Goal: Task Accomplishment & Management: Use online tool/utility

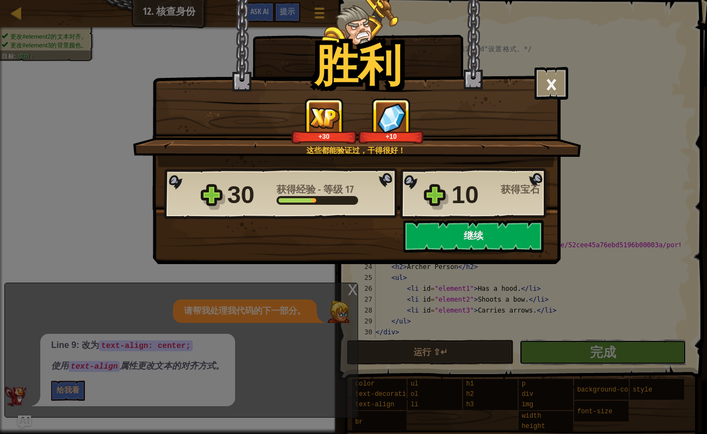
scroll to position [22, 0]
click at [474, 240] on button "继续" at bounding box center [473, 236] width 140 height 33
select select "zh-HANS"
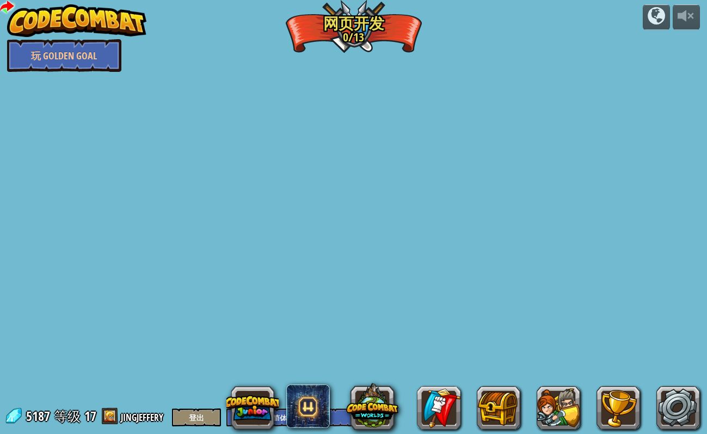
select select "zh-HANS"
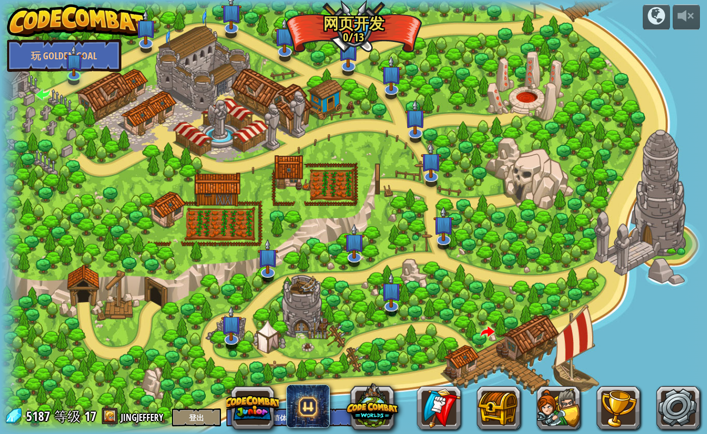
select select "zh-HANS"
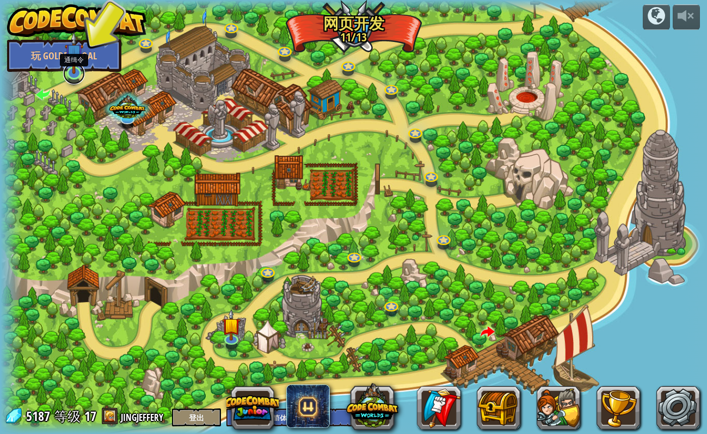
click at [71, 82] on link at bounding box center [74, 74] width 22 height 22
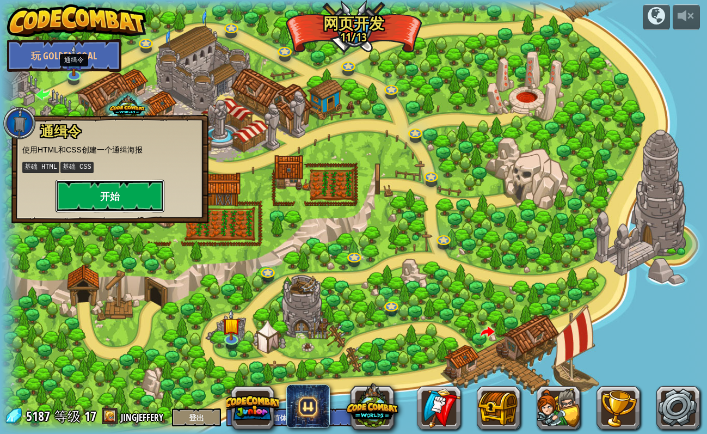
click at [126, 199] on button "开始" at bounding box center [110, 196] width 109 height 33
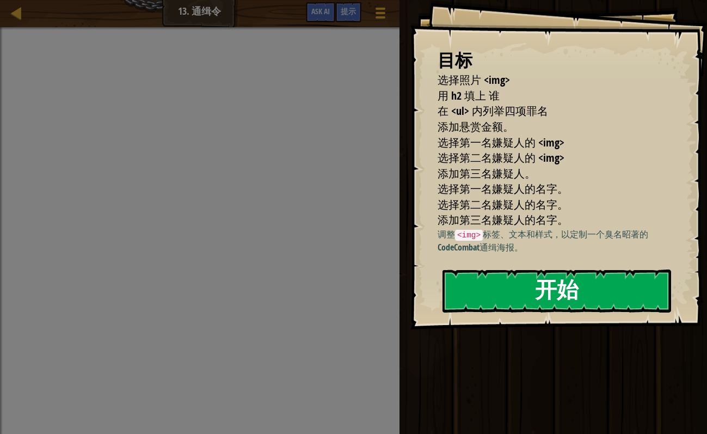
click at [623, 293] on button "开始" at bounding box center [557, 291] width 229 height 43
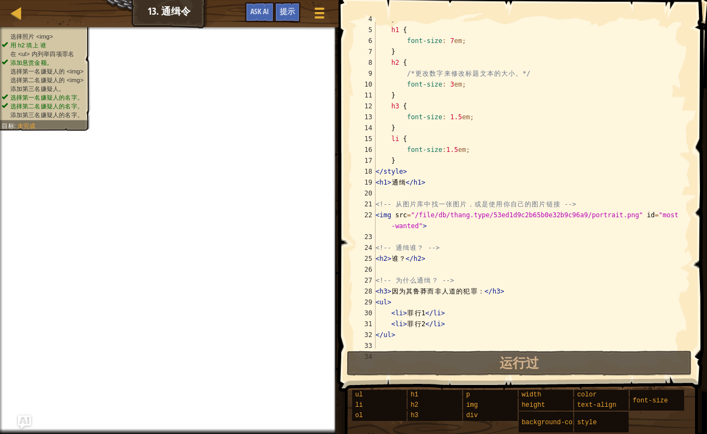
scroll to position [123, 0]
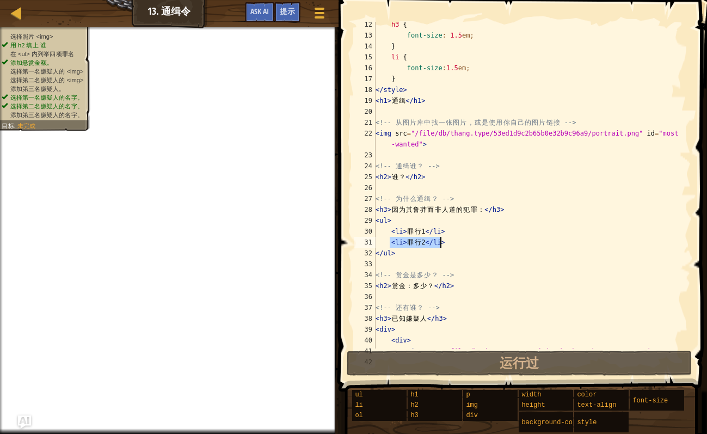
drag, startPoint x: 390, startPoint y: 240, endPoint x: 445, endPoint y: 243, distance: 55.6
click at [445, 243] on div "h3 { font-size : 1.5 em ; } li { font-size : 1.5 em ; } </ style > < h1 > 通 缉 <…" at bounding box center [527, 193] width 307 height 348
type textarea "<li>罪行2</li>"
click at [394, 246] on div "h3 { font-size : 1.5 em ; } li { font-size : 1.5 em ; } </ style > < h1 > 通 缉 <…" at bounding box center [527, 185] width 307 height 327
click at [447, 244] on div "h3 { font-size : 1.5 em ; } li { font-size : 1.5 em ; } </ style > < h1 > 通 缉 <…" at bounding box center [527, 193] width 307 height 348
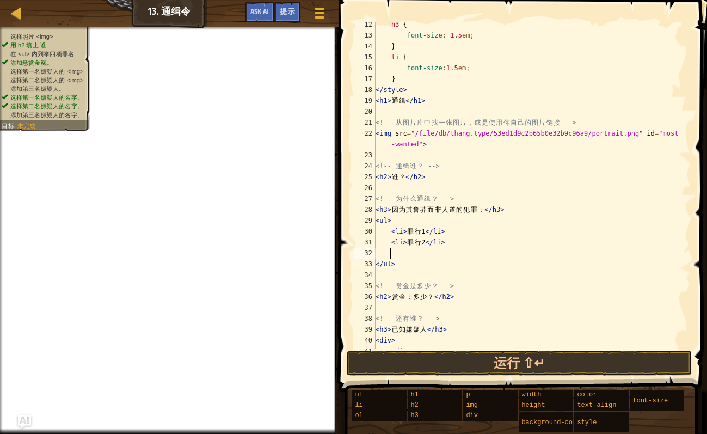
paste textarea "<li>罪行2</li>"
type textarea "<li>罪行2</li>"
paste textarea "<li>罪行2</li>"
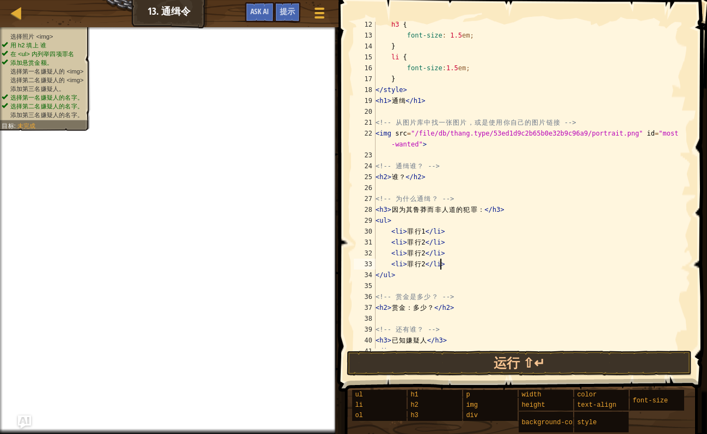
click at [423, 253] on div "h3 { font-size : 1.5 em ; } li { font-size : 1.5 em ; } </ style > < h1 > 通 缉 <…" at bounding box center [527, 193] width 307 height 348
click at [423, 265] on div "h3 { font-size : 1.5 em ; } li { font-size : 1.5 em ; } </ style > < h1 > 通 缉 <…" at bounding box center [527, 193] width 307 height 348
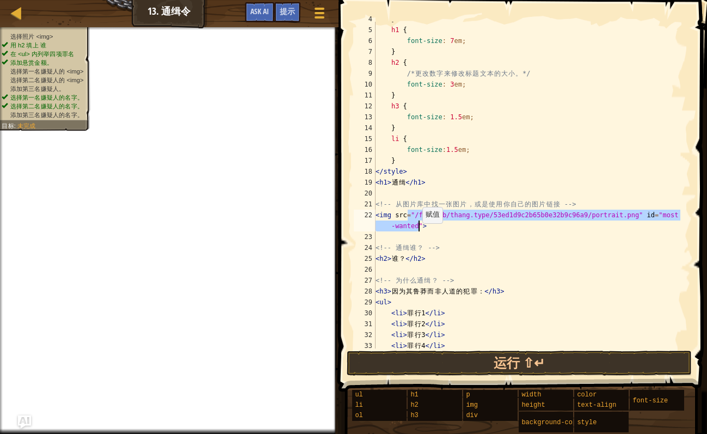
drag, startPoint x: 409, startPoint y: 214, endPoint x: 417, endPoint y: 226, distance: 14.5
click at [417, 226] on div "} h1 { font-size : 7 em ; } h2 { /* 更 改 数 字 来 修 改 标 题 文 本 的 大 小 。 */ font-size …" at bounding box center [527, 188] width 307 height 348
paste textarea "D:\转\转\11月\12月\壁纸\【哲风壁纸】上岸-励志奋斗-考公.png"
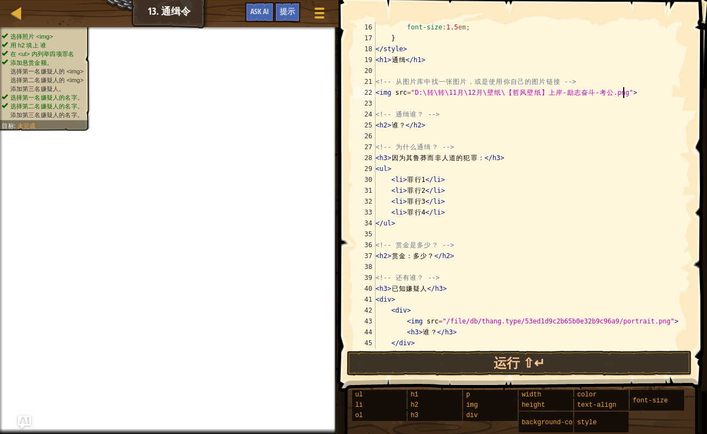
scroll to position [245, 0]
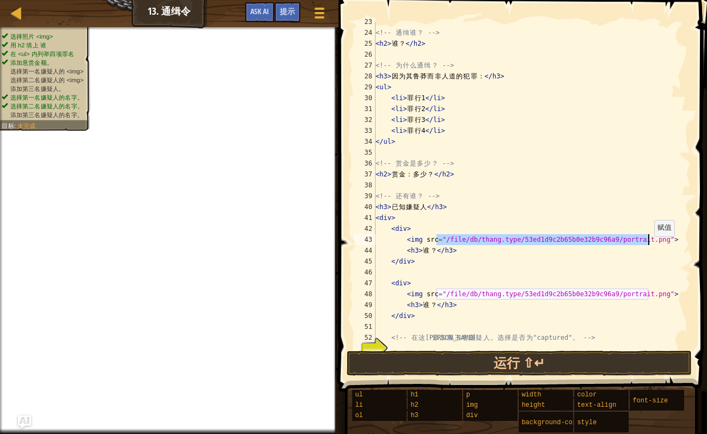
drag, startPoint x: 437, startPoint y: 238, endPoint x: 649, endPoint y: 241, distance: 212.4
click at [649, 241] on div "<!-- 通 缉 谁 ？ --> < h2 > 谁 ？ </ h2 > <!-- 为 什 么 通 缉 ？ --> < h3 > 因 为 其 鲁 莽 而 非 人…" at bounding box center [527, 190] width 307 height 348
paste textarea "D:\转\转\11月\12月\壁纸\【哲风壁纸】上岸-励志奋斗-考公"
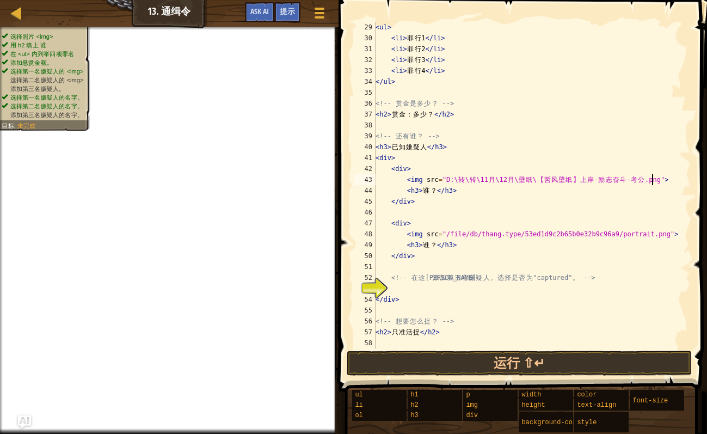
scroll to position [305, 0]
drag, startPoint x: 436, startPoint y: 233, endPoint x: 646, endPoint y: 236, distance: 210.2
click at [649, 236] on div "< ul > < li > 罪 行 1 </ li > < li > 罪 行 2 </ li > < li > 罪 行 3 </ li > < li > 罪 …" at bounding box center [527, 196] width 307 height 348
paste textarea "D:\转\转\11月\12月\壁纸\【哲风壁纸】上岸-励志奋斗-考公"
type textarea "<img src="D:\转\转\11月\12月\壁纸\【哲风壁纸】上岸-励志奋斗-考公.png">"
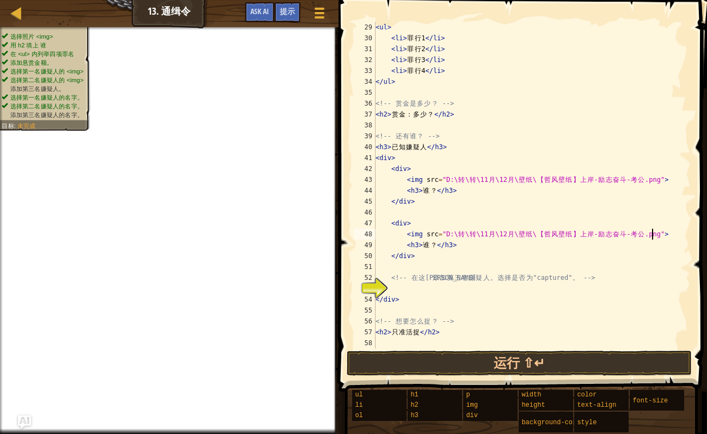
click at [437, 267] on div "< ul > < li > 罪 行 1 </ li > < li > 罪 行 2 </ li > < li > 罪 行 3 </ li > < li > 罪 …" at bounding box center [527, 196] width 307 height 348
click at [433, 309] on div "< ul > < li > 罪 行 1 </ li > < li > 罪 行 2 </ li > < li > 罪 行 3 </ li > < li > 罪 …" at bounding box center [527, 196] width 307 height 348
click at [437, 259] on div "< ul > < li > 罪 行 1 </ li > < li > 罪 行 2 </ li > < li > 罪 行 3 </ li > < li > 罪 …" at bounding box center [527, 196] width 307 height 348
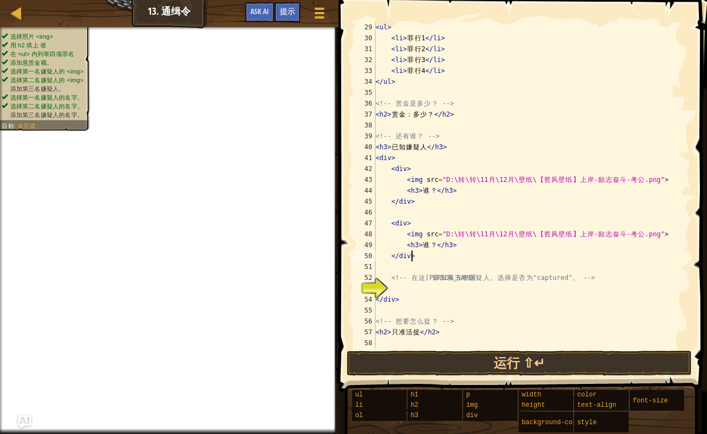
type textarea "</div>"
click at [433, 266] on div "< ul > < li > 罪 行 1 </ li > < li > 罪 行 2 </ li > < li > 罪 行 3 </ li > < li > 罪 …" at bounding box center [527, 196] width 307 height 348
click at [403, 288] on div "< ul > < li > 罪 行 1 </ li > < li > 罪 行 2 </ li > < li > 罪 行 3 </ li > < li > 罪 …" at bounding box center [527, 196] width 307 height 348
click at [403, 309] on div "< ul > < li > 罪 行 1 </ li > < li > 罪 行 2 </ li > < li > 罪 行 3 </ li > < li > 罪 …" at bounding box center [527, 196] width 307 height 348
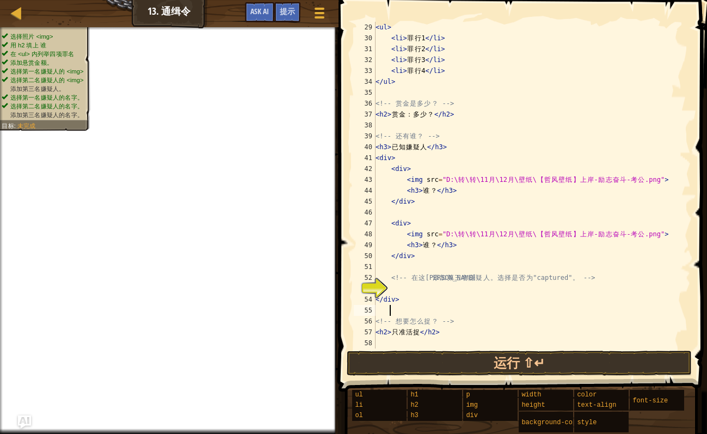
click at [393, 289] on div "< ul > < li > 罪 行 1 </ li > < li > 罪 行 2 </ li > < li > 罪 行 3 </ li > < li > 罪 …" at bounding box center [527, 196] width 307 height 348
click at [407, 307] on div "< ul > < li > 罪 行 1 </ li > < li > 罪 行 2 </ li > < li > 罪 行 3 </ li > < li > 罪 …" at bounding box center [527, 196] width 307 height 348
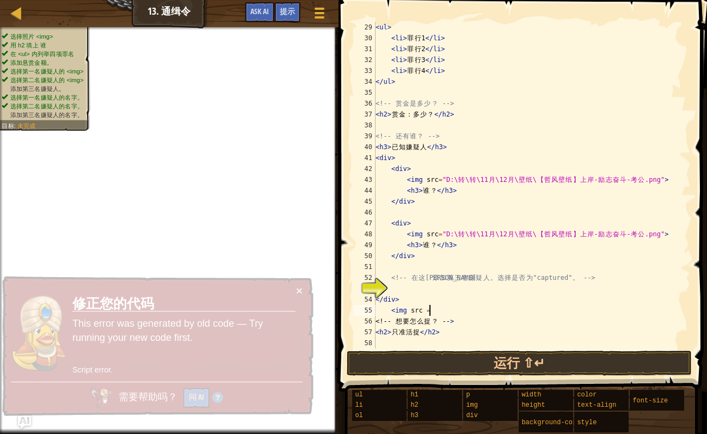
paste textarea ""D:\转\转\11月\12月\壁纸\【哲风壁纸】上岸-励志奋斗-考公.png""
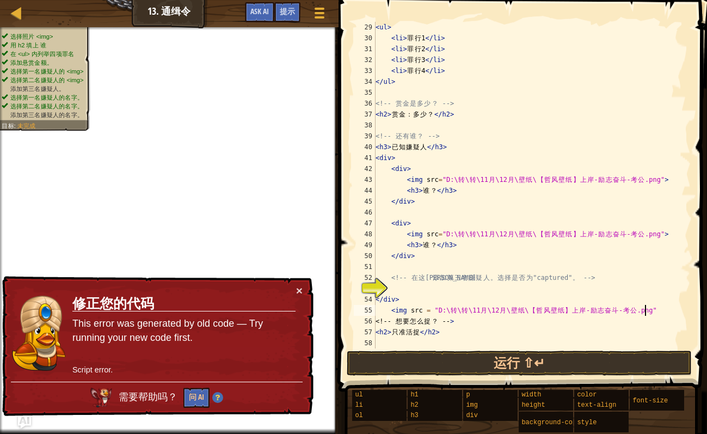
type textarea "<img src = "D:\转\转\11月\12月\壁纸\【哲风壁纸】上岸-励志奋斗-考公.png">"
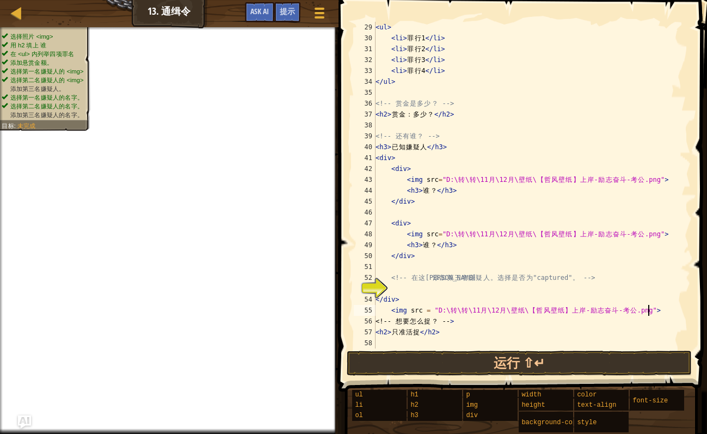
scroll to position [5, 21]
drag, startPoint x: 658, startPoint y: 309, endPoint x: 388, endPoint y: 313, distance: 269.6
click at [388, 313] on div "< ul > < li > 罪 行 1 </ li > < li > 罪 行 2 </ li > < li > 罪 行 3 </ li > < li > 罪 …" at bounding box center [527, 196] width 307 height 348
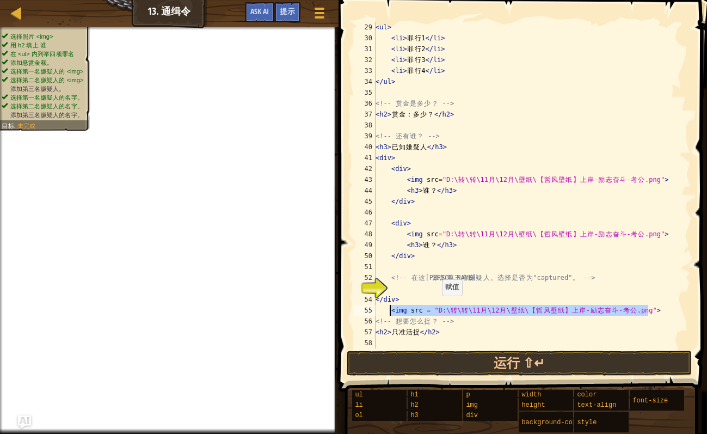
scroll to position [5, 1]
click at [421, 292] on div "< ul > < li > 罪 行 1 </ li > < li > 罪 行 2 </ li > < li > 罪 行 3 </ li > < li > 罪 …" at bounding box center [527, 196] width 307 height 348
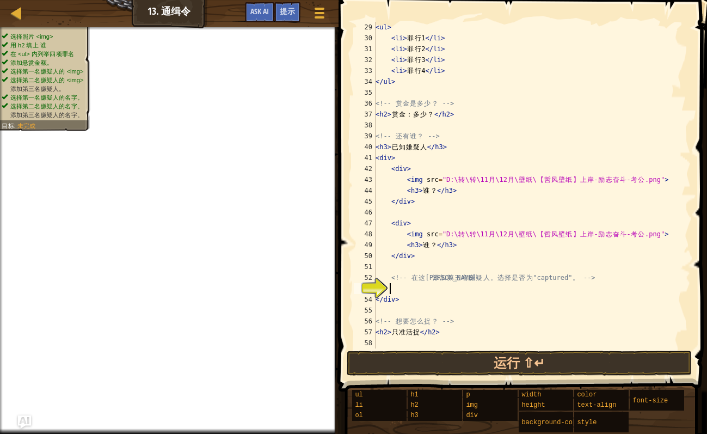
paste textarea "<img src = "D:\转\转\11月\12月\壁纸\【哲风壁纸】上岸-励志奋斗-考公.png">"
click at [458, 303] on div "< ul > < li > 罪 行 1 </ li > < li > 罪 行 2 </ li > < li > 罪 行 3 </ li > < li > 罪 …" at bounding box center [527, 196] width 307 height 348
click at [655, 292] on div "< ul > < li > 罪 行 1 </ li > < li > 罪 行 2 </ li > < li > 罪 行 3 </ li > < li > 罪 …" at bounding box center [527, 196] width 307 height 348
type textarea "<img src = "D:\转\转\11月\12月\壁纸\【哲风壁纸】上岸-励志奋斗-考公.png">"
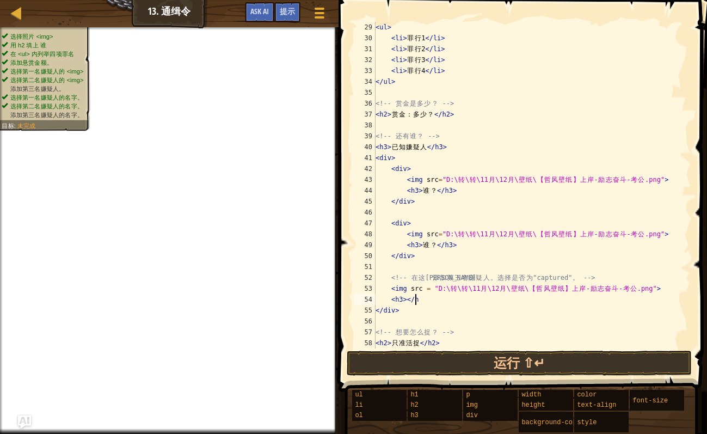
scroll to position [5, 3]
drag, startPoint x: 386, startPoint y: 228, endPoint x: 409, endPoint y: 234, distance: 24.3
click at [413, 228] on div "< ul > < li > 罪 行 1 </ li > < li > 罪 行 2 </ li > < li > 罪 行 3 </ li > < li > 罪 …" at bounding box center [527, 196] width 307 height 348
click at [397, 231] on div "< ul > < li > 罪 行 1 </ li > < li > 罪 行 2 </ li > < li > 罪 行 3 </ li > < li > 罪 …" at bounding box center [527, 196] width 307 height 348
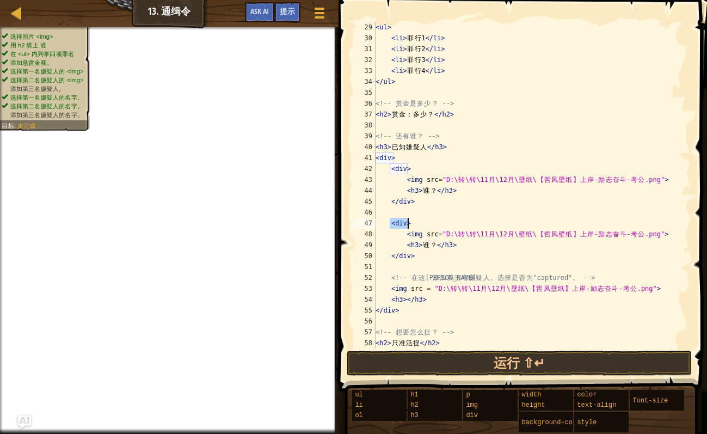
drag, startPoint x: 390, startPoint y: 224, endPoint x: 405, endPoint y: 225, distance: 14.3
click at [405, 225] on div "< ul > < li > 罪 行 1 </ li > < li > 罪 行 2 </ li > < li > 罪 行 3 </ li > < li > 罪 …" at bounding box center [527, 196] width 307 height 348
click at [389, 281] on div "< ul > < li > 罪 行 1 </ li > < li > 罪 行 2 </ li > < li > 罪 行 3 </ li > < li > 罪 …" at bounding box center [527, 196] width 307 height 348
type textarea "<!-- 在这里添加第三名嫌疑人。选择是否为"captured"。 -->"
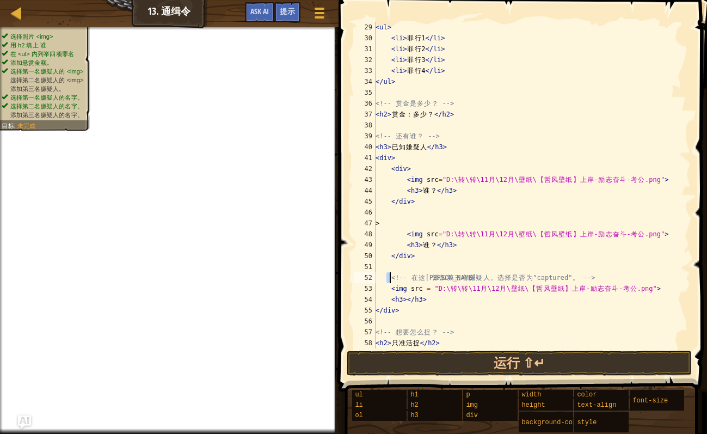
click at [597, 280] on div "< ul > < li > 罪 行 1 </ li > < li > 罪 行 2 </ li > < li > 罪 行 3 </ li > < li > 罪 …" at bounding box center [527, 196] width 307 height 348
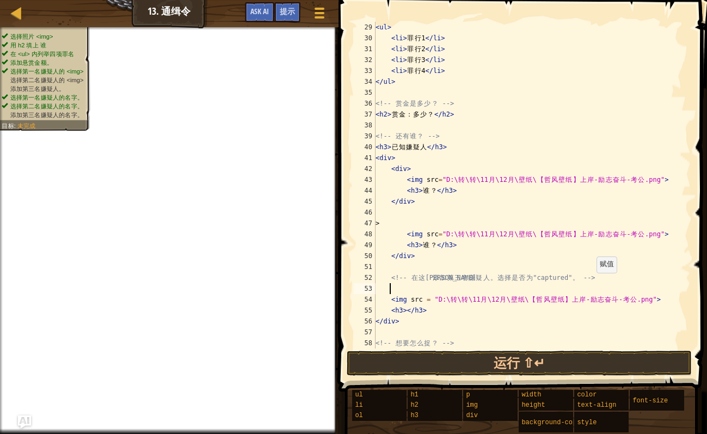
paste textarea "<div"
click at [658, 299] on div "< ul > < li > 罪 行 1 </ li > < li > 罪 行 2 </ li > < li > 罪 行 3 </ li > < li > 罪 …" at bounding box center [527, 196] width 307 height 348
click at [438, 317] on div "< ul > < li > 罪 行 1 </ li > < li > 罪 行 2 </ li > < li > 罪 行 3 </ li > < li > 罪 …" at bounding box center [527, 196] width 307 height 348
click at [441, 312] on div "< ul > < li > 罪 行 1 </ li > < li > 罪 行 2 </ li > < li > 罪 行 3 </ li > < li > 罪 …" at bounding box center [527, 196] width 307 height 348
type textarea "<h3></h3>"
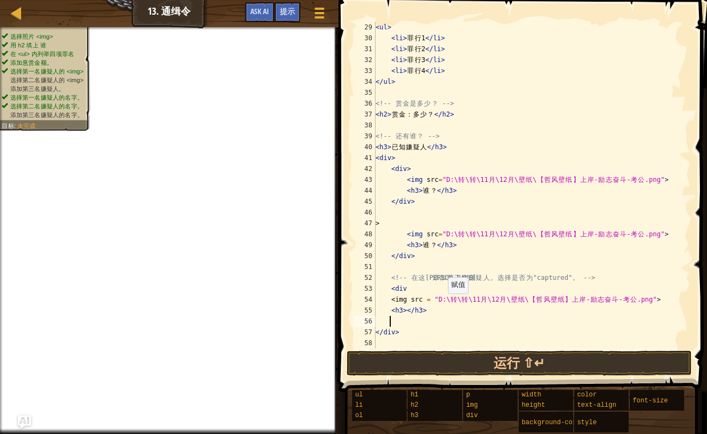
paste textarea "<div"
click at [390, 223] on div "< ul > < li > 罪 行 1 </ li > < li > 罪 行 2 </ li > < li > 罪 行 3 </ li > < li > 罪 …" at bounding box center [527, 196] width 307 height 348
type textarea ">"
click at [409, 289] on div "< ul > < li > 罪 行 1 </ li > < li > 罪 行 2 </ li > < li > 罪 行 3 </ li > < li > 罪 …" at bounding box center [527, 196] width 307 height 348
drag, startPoint x: 397, startPoint y: 221, endPoint x: 391, endPoint y: 223, distance: 6.4
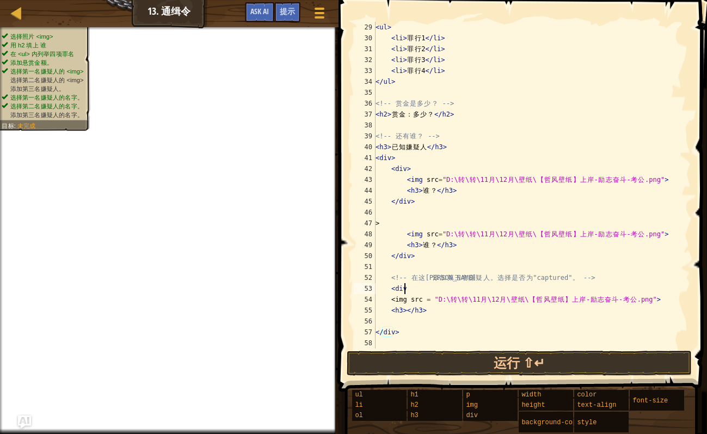
click at [391, 223] on div "< ul > < li > 罪 行 1 </ li > < li > 罪 行 2 </ li > < li > 罪 行 3 </ li > < li > 罪 …" at bounding box center [527, 196] width 307 height 348
type textarea ">"
click at [409, 285] on div "< ul > < li > 罪 行 1 </ li > < li > 罪 行 2 </ li > < li > 罪 行 3 </ li > < li > 罪 …" at bounding box center [527, 196] width 307 height 348
paste textarea ">"
type textarea "<div>"
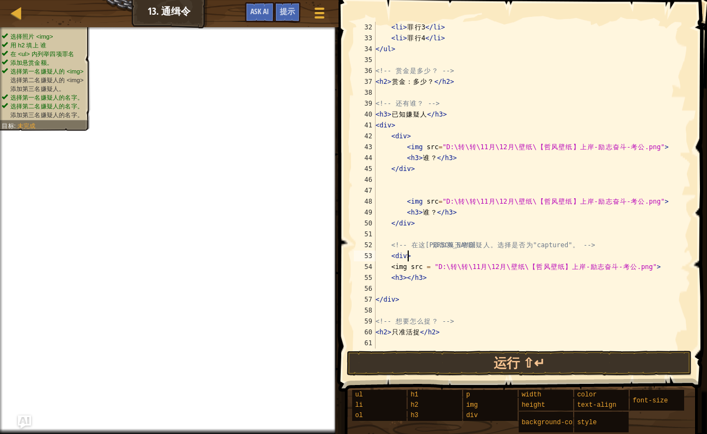
scroll to position [338, 0]
click at [392, 284] on div "< li > 罪 行 3 </ li > < li > 罪 行 4 </ li > </ ul > <!-- 赏 金 是 多 少 ？ --> < h2 > 赏…" at bounding box center [527, 196] width 307 height 348
paste textarea ">"
click at [390, 288] on div "< li > 罪 行 3 </ li > < li > 罪 行 4 </ li > </ ul > <!-- 赏 金 是 多 少 ？ --> < h2 > 赏…" at bounding box center [527, 196] width 307 height 348
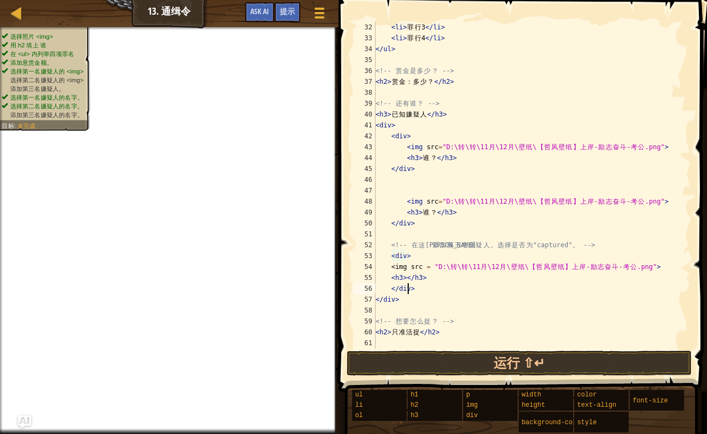
click at [475, 290] on div "< li > 罪 行 3 </ li > < li > 罪 行 4 </ li > </ ul > <!-- 赏 金 是 多 少 ？ --> < h2 > 赏…" at bounding box center [527, 196] width 307 height 348
click at [461, 272] on div "< li > 罪 行 3 </ li > < li > 罪 行 4 </ li > </ ul > <!-- 赏 金 是 多 少 ？ --> < h2 > 赏…" at bounding box center [527, 196] width 307 height 348
click at [426, 256] on div "< li > 罪 行 3 </ li > < li > 罪 行 4 </ li > </ ul > <!-- 赏 金 是 多 少 ？ --> < h2 > 赏…" at bounding box center [527, 196] width 307 height 348
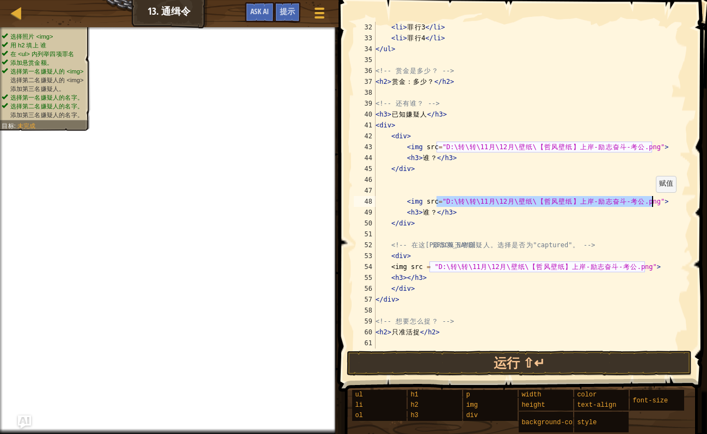
drag, startPoint x: 437, startPoint y: 201, endPoint x: 651, endPoint y: 203, distance: 213.5
click at [651, 203] on div "< li > 罪 行 3 </ li > < li > 罪 行 4 </ li > </ ul > <!-- 赏 金 是 多 少 ？ --> < h2 > 赏…" at bounding box center [527, 196] width 307 height 348
paste textarea "墨侠客行-插画"
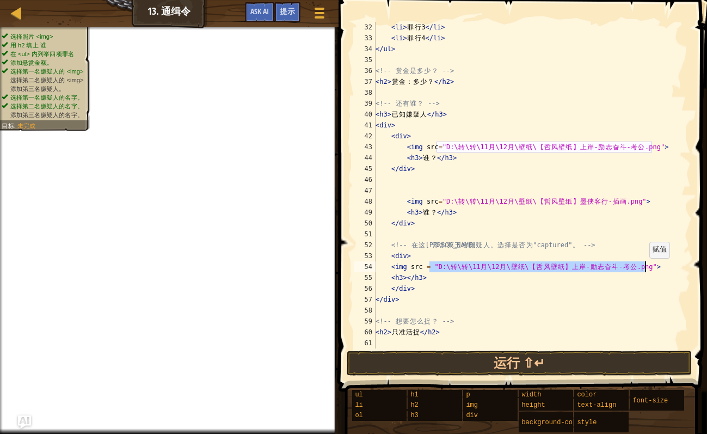
drag, startPoint x: 430, startPoint y: 265, endPoint x: 644, endPoint y: 269, distance: 214.6
click at [644, 269] on div "< li > 罪 行 3 </ li > < li > 罪 行 4 </ li > </ ul > <!-- 赏 金 是 多 少 ？ --> < h2 > 赏…" at bounding box center [527, 196] width 307 height 348
paste textarea "团-动漫男孩"
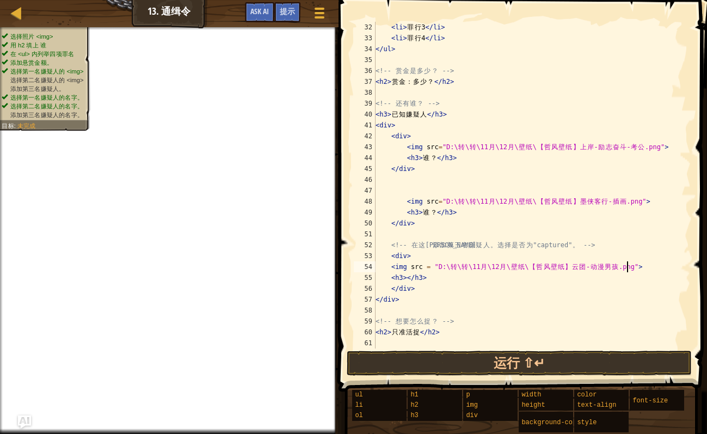
click at [549, 292] on div "< li > 罪 行 3 </ li > < li > 罪 行 4 </ li > </ ul > <!-- 赏 金 是 多 少 ？ --> < h2 > 赏…" at bounding box center [527, 196] width 307 height 348
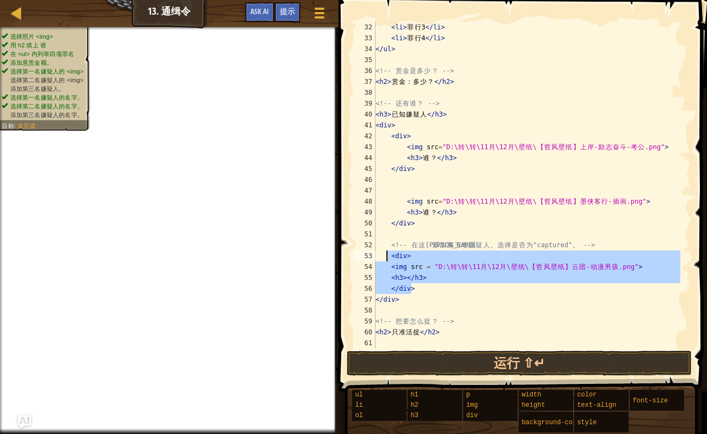
drag, startPoint x: 427, startPoint y: 288, endPoint x: 387, endPoint y: 255, distance: 51.1
click at [388, 254] on div "< li > 罪 行 3 </ li > < li > 罪 行 4 </ li > </ ul > <!-- 赏 金 是 多 少 ？ --> < h2 > 赏…" at bounding box center [527, 196] width 307 height 348
type textarea "<div> <img src = "D:\转\转\11月\12月\壁纸\【哲风壁纸】云团-动漫男孩.png">"
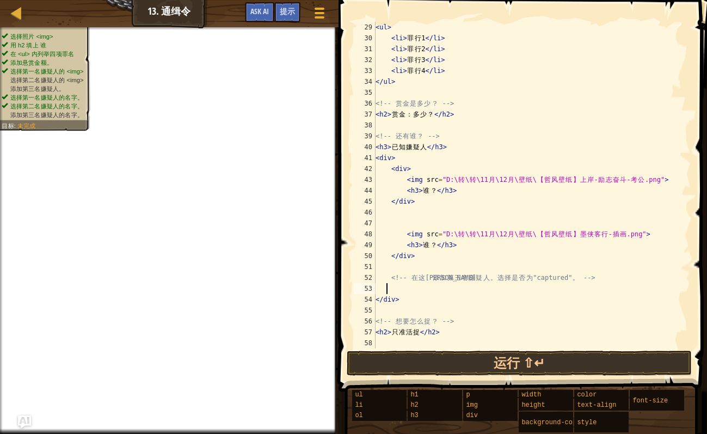
click at [484, 195] on div "< ul > < li > 罪 行 1 </ li > < li > 罪 行 2 </ li > < li > 罪 行 3 </ li > < li > 罪 …" at bounding box center [527, 196] width 307 height 348
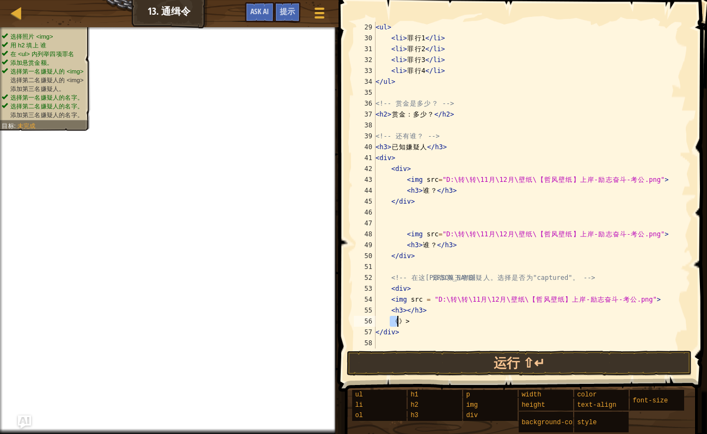
type textarea ">"
type textarea "<h3></h3>"
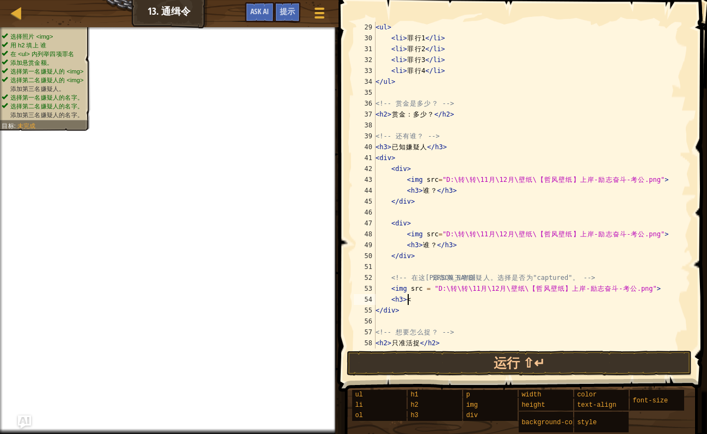
type textarea "<h3"
type textarea "<img src = "D:\转\转\11月\12月\壁纸\【哲风壁纸】上岸-励志奋斗-考公.png">"
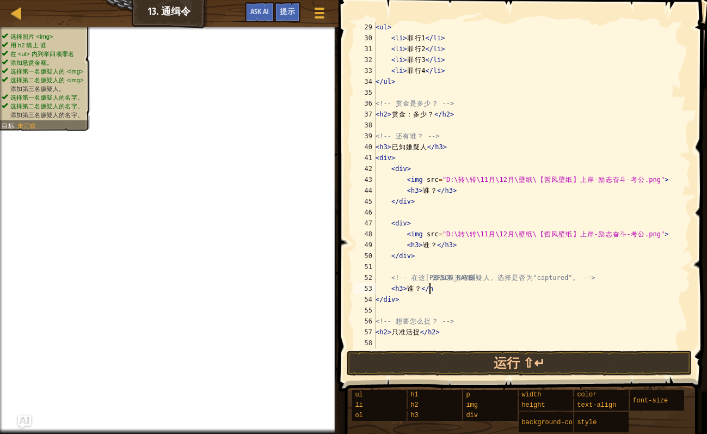
scroll to position [5, 4]
type textarea "<h3>谁？</h3>"
click at [288, 9] on span "提示" at bounding box center [287, 11] width 15 height 10
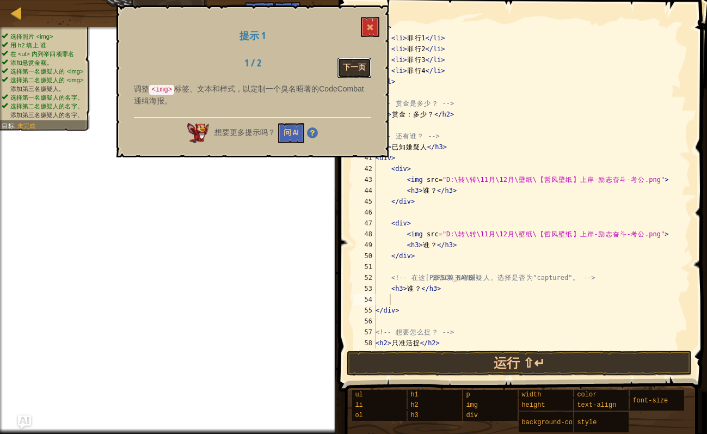
click at [358, 68] on button "下一页" at bounding box center [355, 68] width 34 height 20
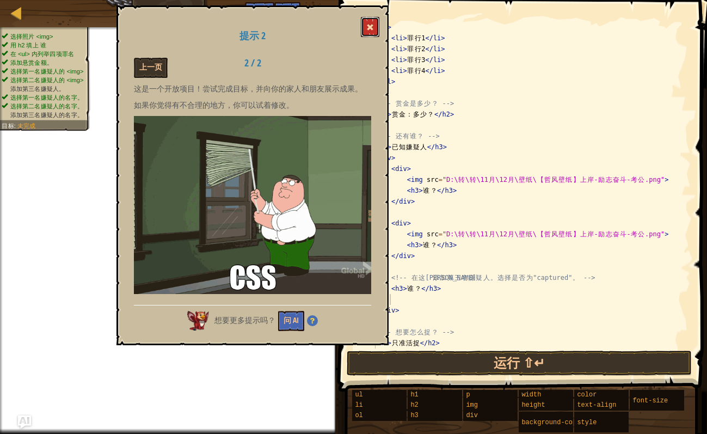
click at [377, 23] on button at bounding box center [370, 27] width 19 height 20
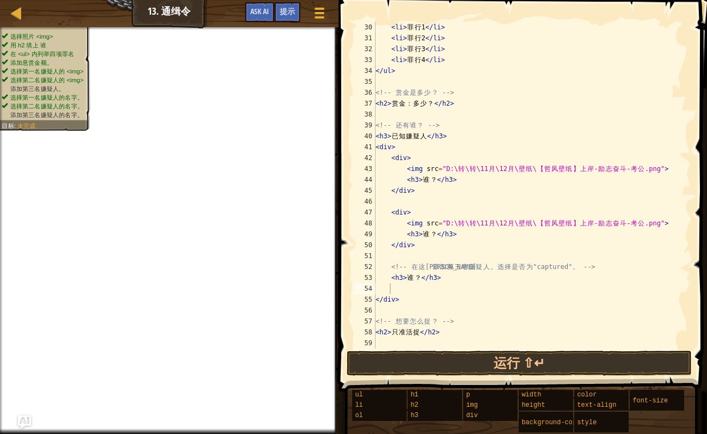
scroll to position [316, 0]
drag, startPoint x: 406, startPoint y: 279, endPoint x: 420, endPoint y: 280, distance: 13.6
click at [420, 280] on div "< li > 罪 行 1 </ li > < li > 罪 行 2 </ li > < li > 罪 行 3 </ li > < li > 罪 行 4 </ …" at bounding box center [527, 196] width 307 height 348
type textarea "<h3>captured</h3>"
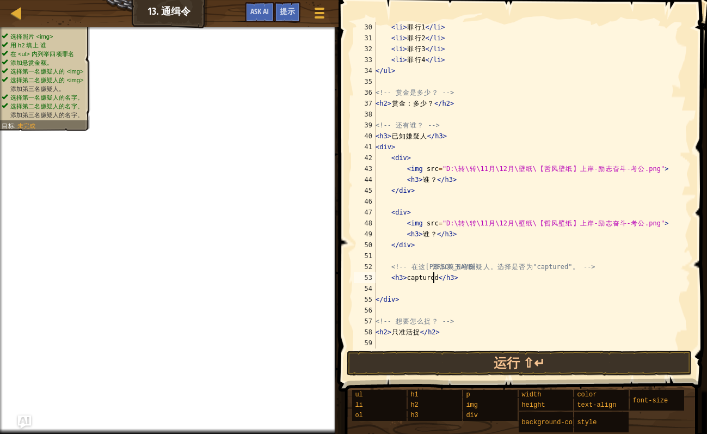
scroll to position [5, 4]
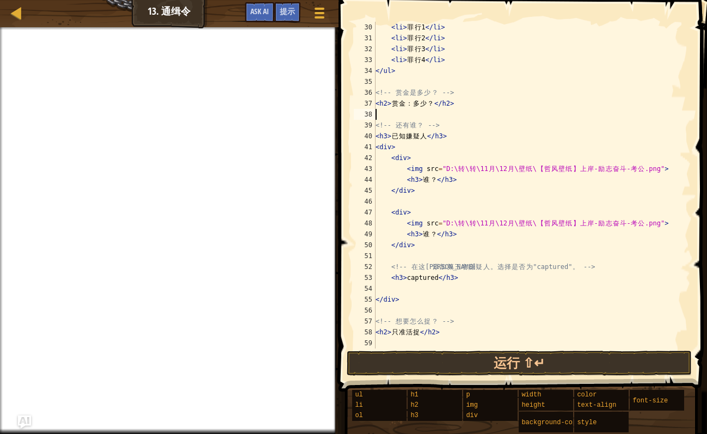
click at [536, 112] on div "< li > 罪 行 1 </ li > < li > 罪 行 2 </ li > < li > 罪 行 3 </ li > < li > 罪 行 4 </ …" at bounding box center [527, 196] width 307 height 348
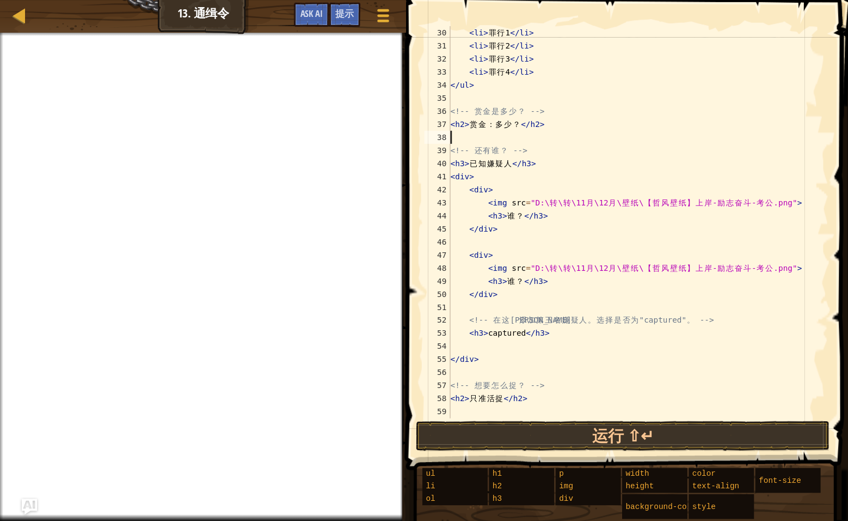
scroll to position [5, 0]
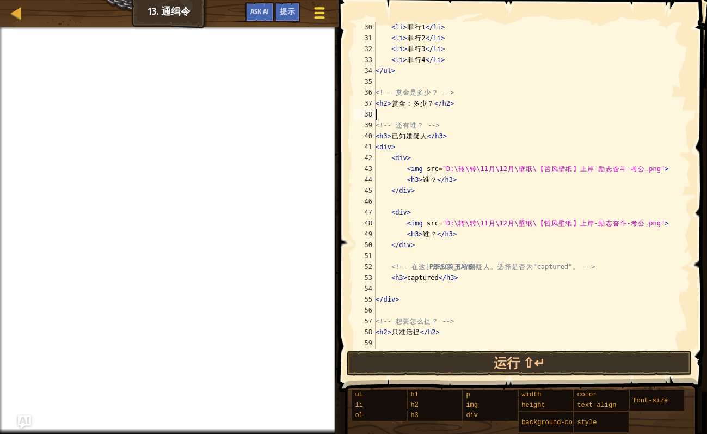
click at [322, 17] on span at bounding box center [319, 17] width 10 height 2
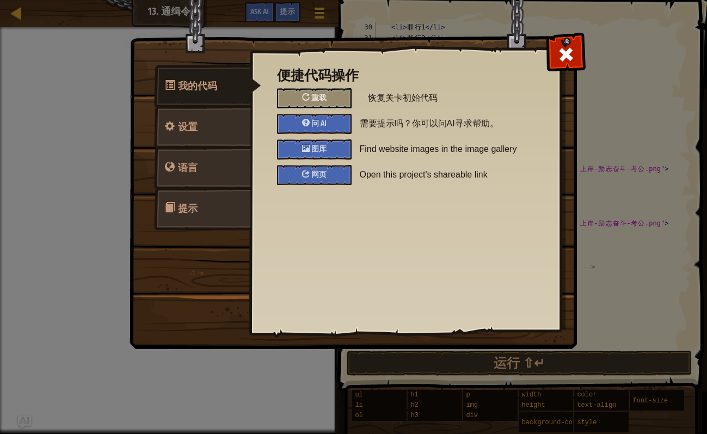
click at [567, 68] on div at bounding box center [566, 52] width 34 height 34
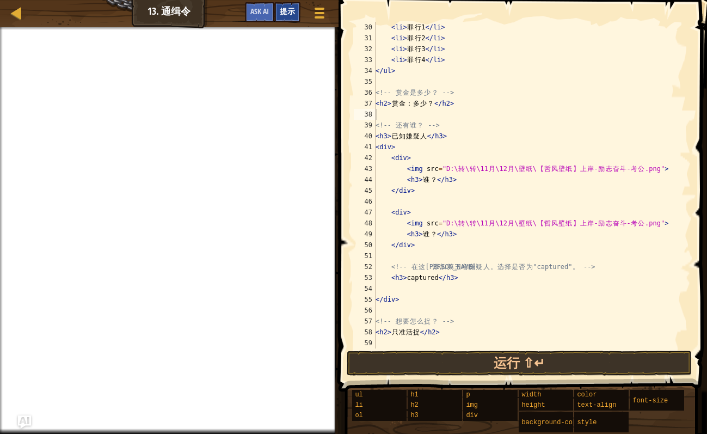
click at [289, 16] on div "提示" at bounding box center [287, 12] width 26 height 20
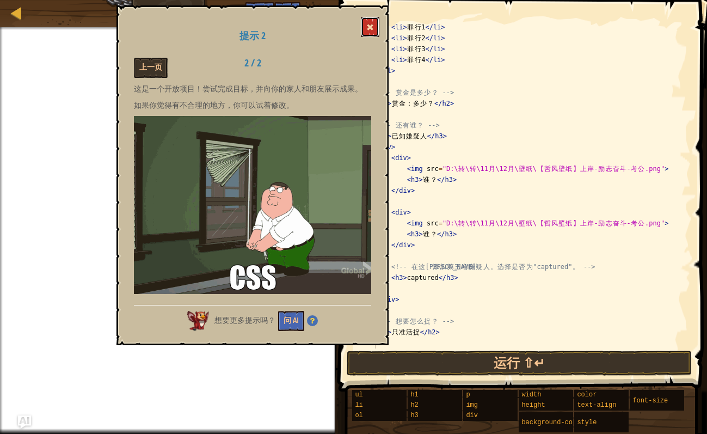
click at [372, 19] on button at bounding box center [370, 27] width 19 height 20
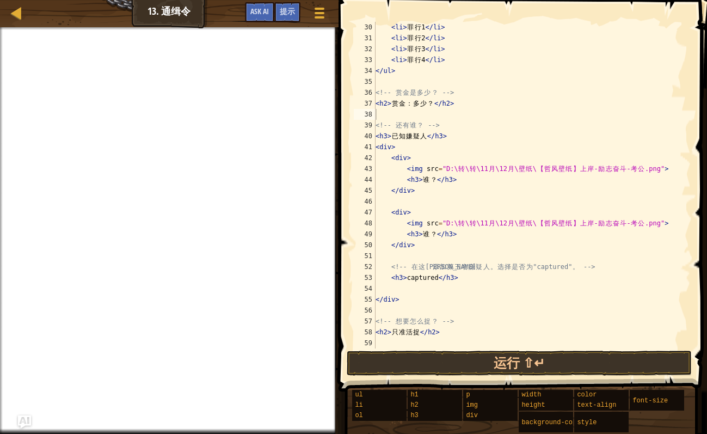
click at [487, 279] on div "< li > 罪 行 1 </ li > < li > 罪 行 2 </ li > < li > 罪 行 3 </ li > < li > 罪 行 4 </ …" at bounding box center [527, 196] width 307 height 348
click at [468, 297] on div "< li > 罪 行 1 </ li > < li > 罪 行 2 </ li > < li > 罪 行 3 </ li > < li > 罪 行 4 </ …" at bounding box center [527, 196] width 307 height 348
type textarea "</div>"
click at [524, 371] on button "运行 ⇧↵" at bounding box center [519, 363] width 345 height 25
click at [515, 359] on button "运行 ⇧↵" at bounding box center [519, 363] width 345 height 25
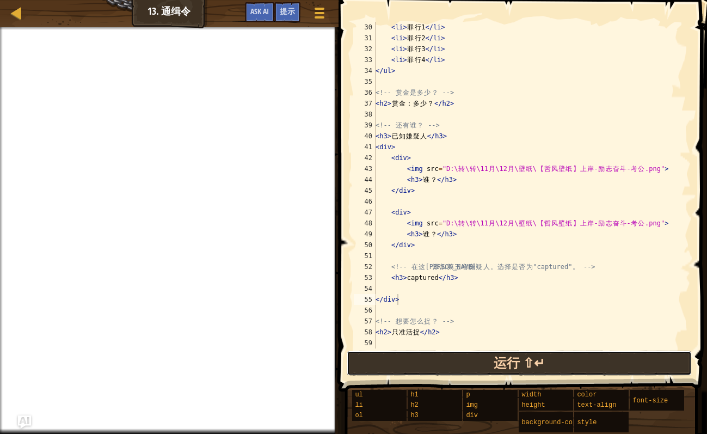
click at [515, 359] on button "运行 ⇧↵" at bounding box center [519, 363] width 345 height 25
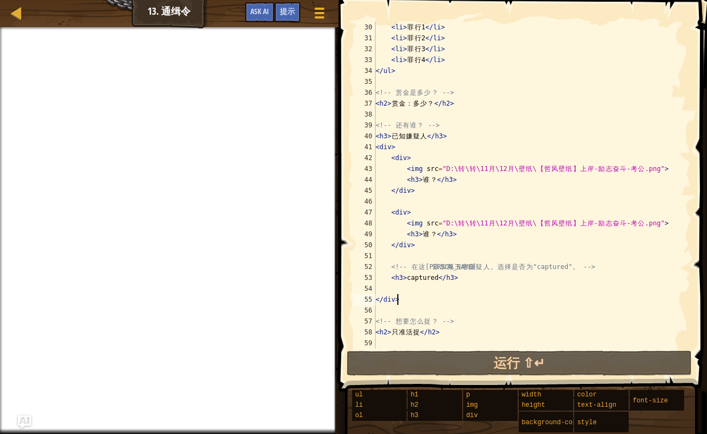
click at [2, 32] on div at bounding box center [1, 238] width 3 height 423
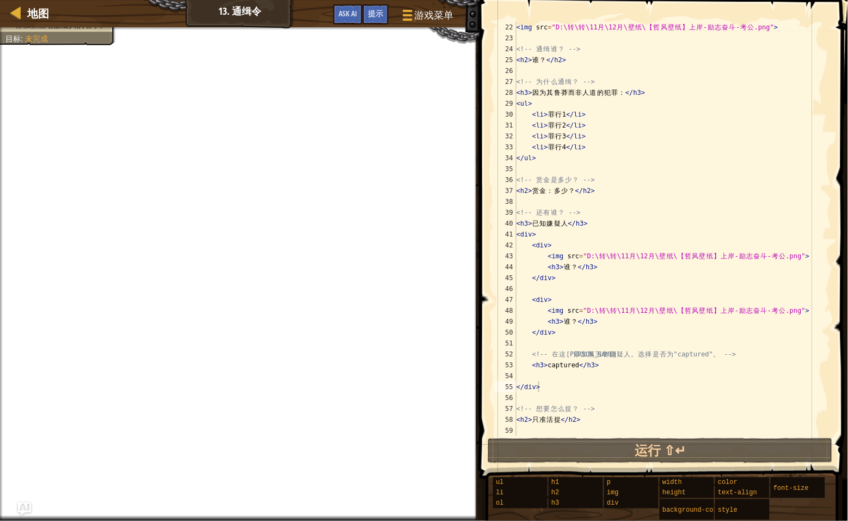
scroll to position [228, 0]
click at [43, 26] on div "地图" at bounding box center [35, 13] width 27 height 27
select select "zh-HANS"
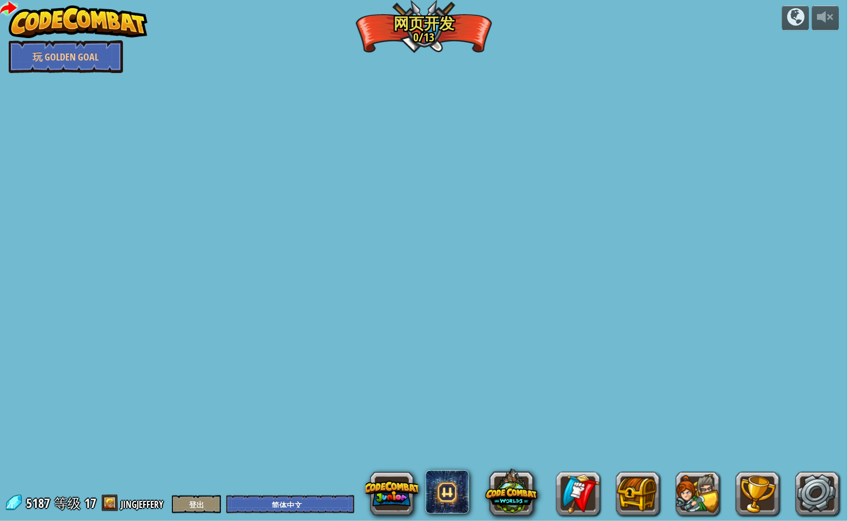
select select "zh-HANS"
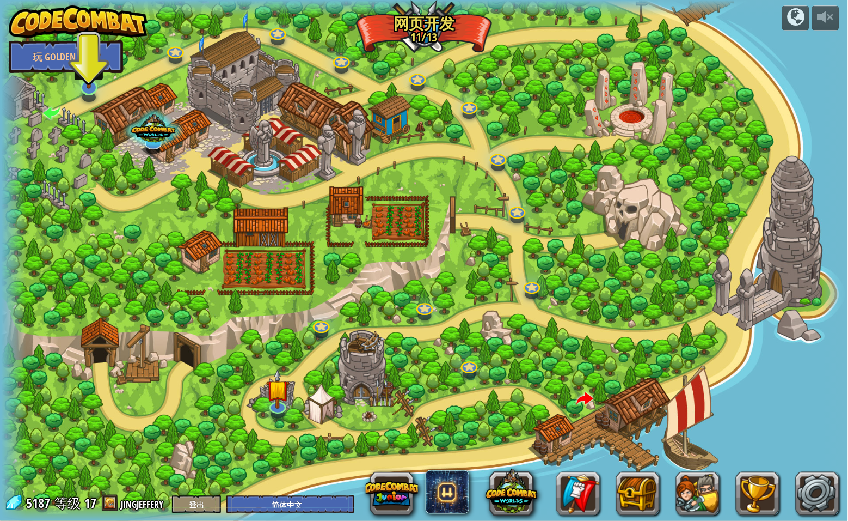
click at [88, 83] on img at bounding box center [88, 62] width 23 height 53
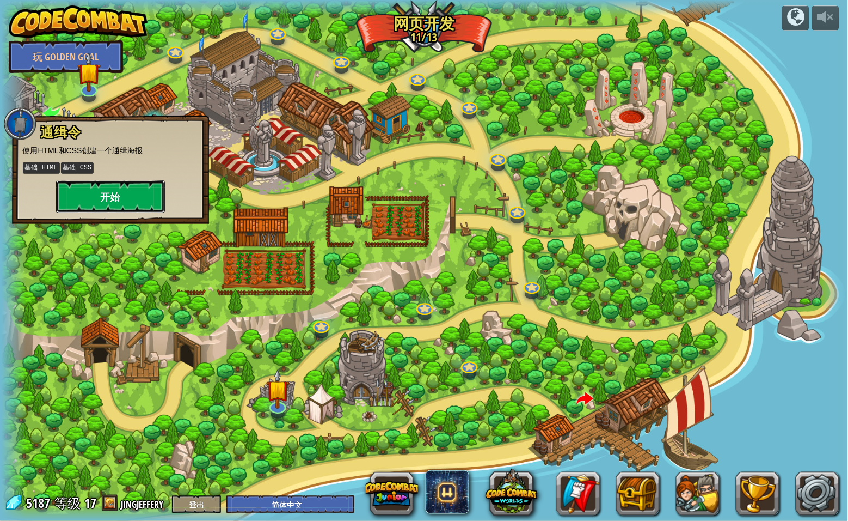
click at [133, 199] on button "开始" at bounding box center [110, 196] width 109 height 33
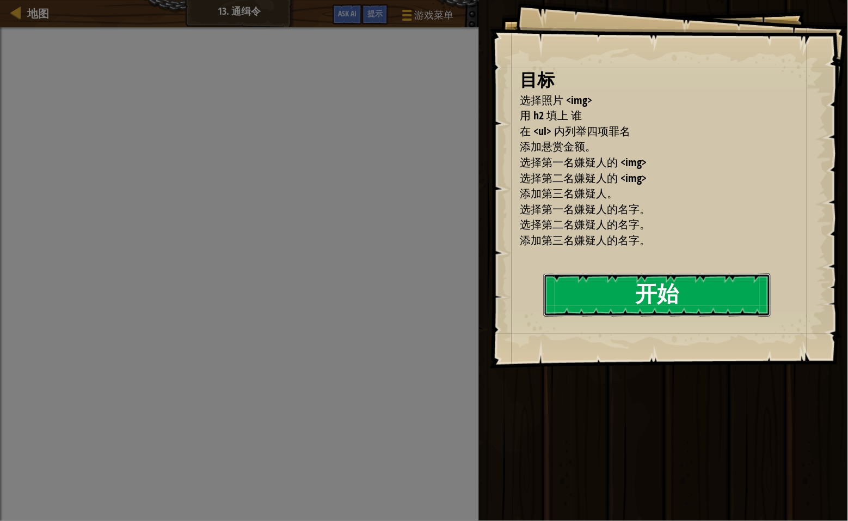
click at [551, 316] on button "开始" at bounding box center [657, 294] width 227 height 43
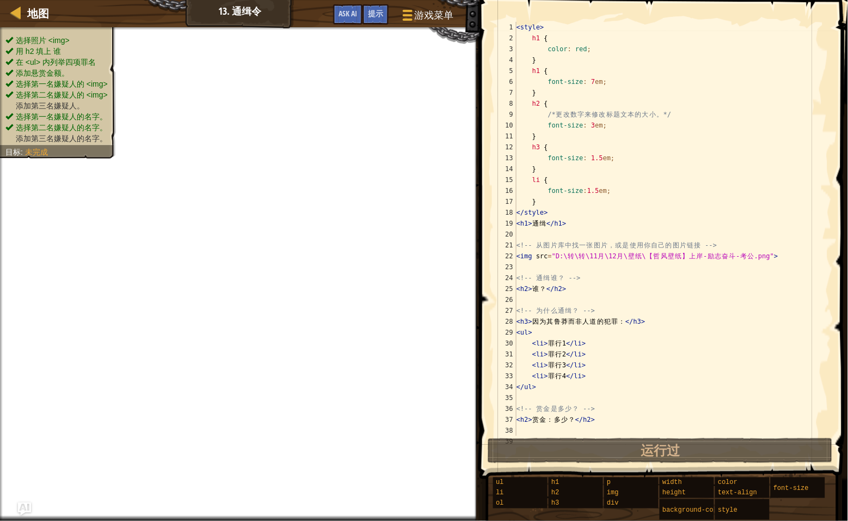
click at [24, 40] on ul "选择照片 <img> 用 h2 填上 谁 在 <ul> 内列举四项罪名 添加悬赏金额。 选择第一名嫌疑人的 <img> 选择第二名嫌疑人的 <img> 添加第…" at bounding box center [57, 89] width 105 height 109
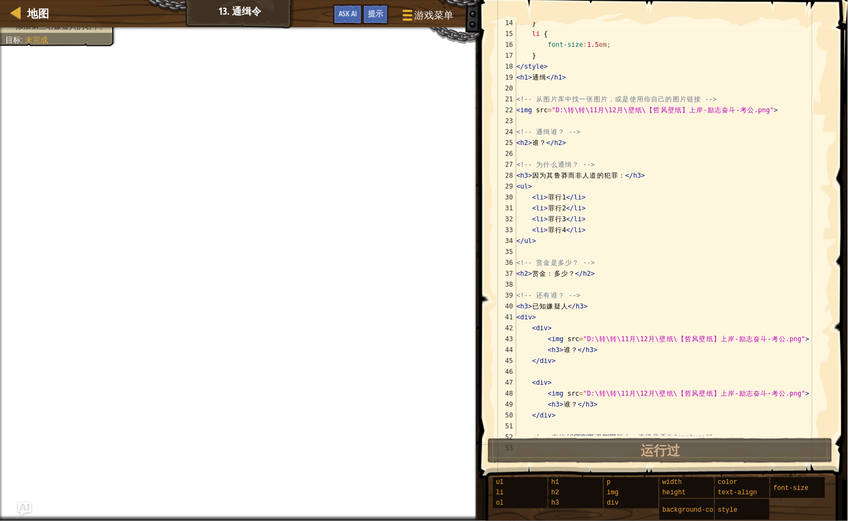
scroll to position [228, 0]
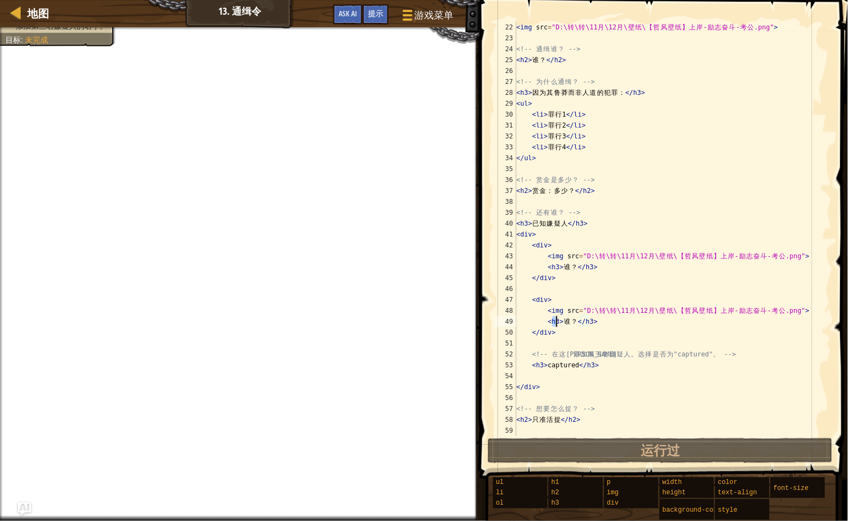
click at [556, 323] on div "< img src = "D:\ 转 \ 转 \11 月 \12 月 \ 壁 纸 \ 【 哲 风 壁 纸 】 上 岸 - 励 志 奋 斗 - 考 公 .png…" at bounding box center [667, 240] width 305 height 436
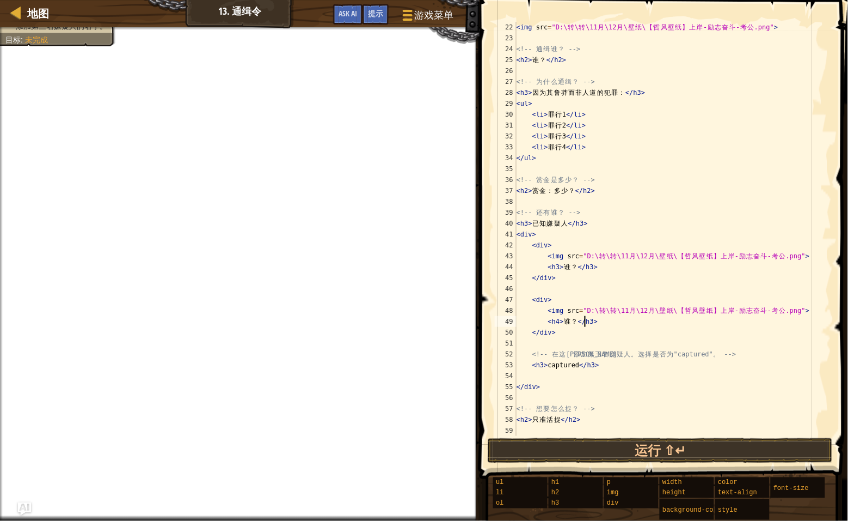
click at [589, 324] on div "< img src = "D:\ 转 \ 转 \11 月 \12 月 \ 壁 纸 \ 【 哲 风 壁 纸 】 上 岸 - 励 志 奋 斗 - 考 公 .png…" at bounding box center [667, 240] width 305 height 436
drag, startPoint x: 572, startPoint y: 331, endPoint x: 564, endPoint y: 321, distance: 13.1
click at [572, 331] on div "< img src = "D:\ 转 \ 转 \11 月 \12 月 \ 壁 纸 \ 【 哲 风 壁 纸 】 上 岸 - 励 志 奋 斗 - 考 公 .png…" at bounding box center [667, 240] width 305 height 436
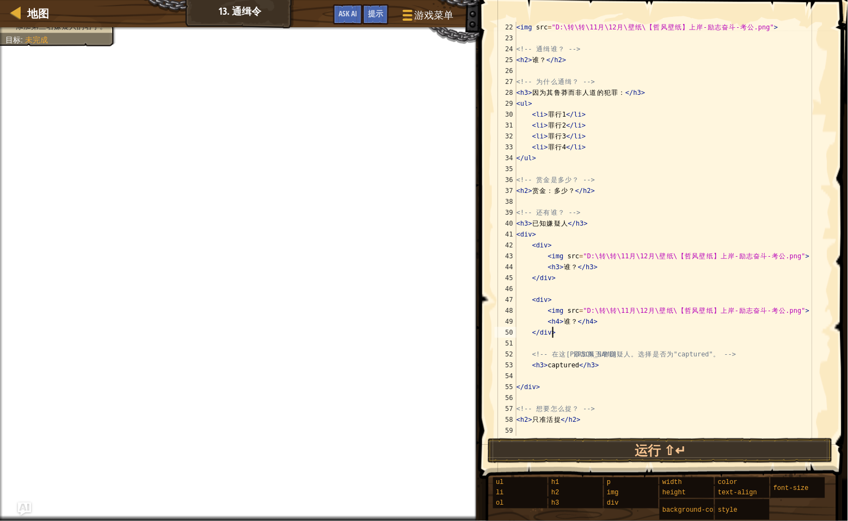
click at [707, 352] on div "< img src = "D:\ 转 \ 转 \11 月 \12 月 \ 壁 纸 \ 【 哲 风 壁 纸 】 上 岸 - 励 志 奋 斗 - 考 公 .png…" at bounding box center [667, 240] width 305 height 436
type textarea "<!-- 在这里添加第三名嫌疑人。选择是否为"captured"。 -->"
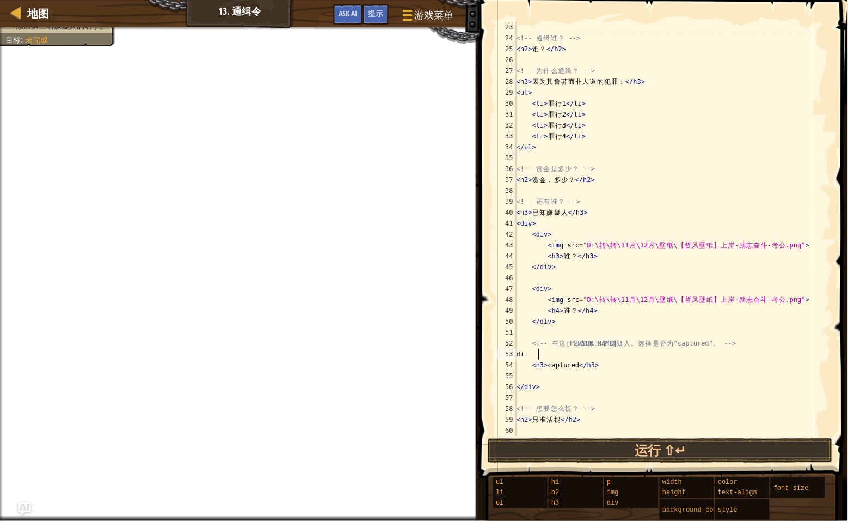
type textarea "d"
type textarea ","
type textarea "<div>"
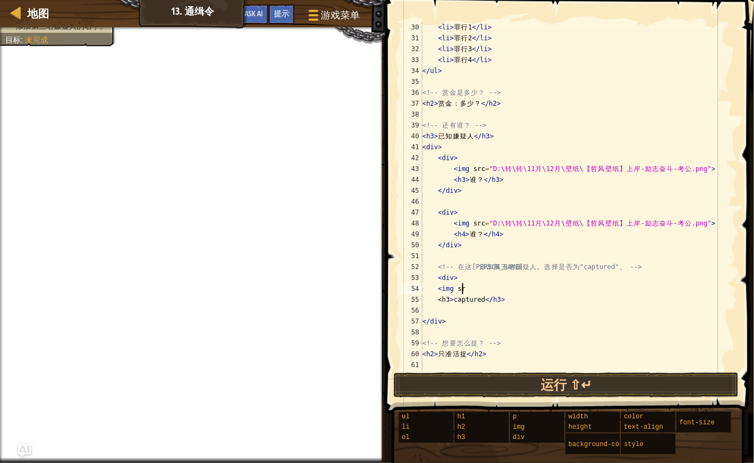
scroll to position [4, 3]
paste textarea ""D:\转\转\11月\12月\壁纸\【哲风壁纸】少年-插画-水墨画风.png""
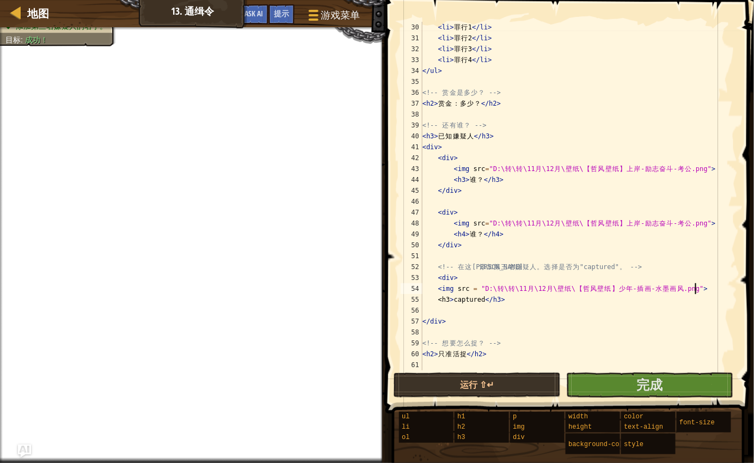
scroll to position [4, 21]
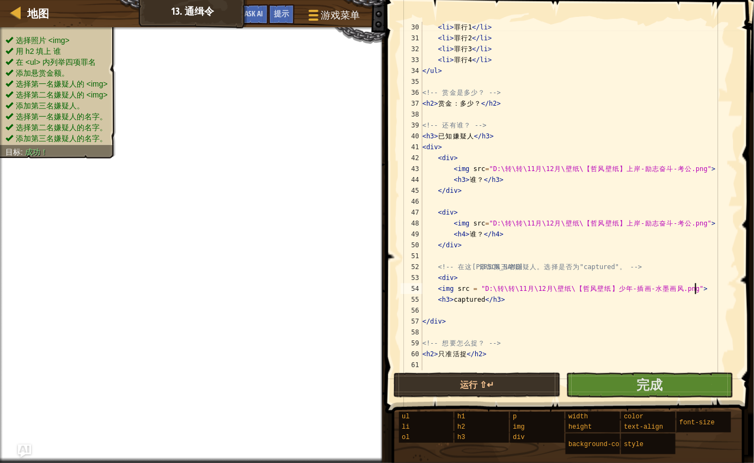
click at [32, 40] on div "选择照片 <img> 用 h2 填上 谁 在 <ul> 内列举四项罪名 添加悬赏金额。 选择第一名嫌疑人的 <img> 选择第二名嫌疑人的 <img> 添加第…" at bounding box center [57, 89] width 105 height 109
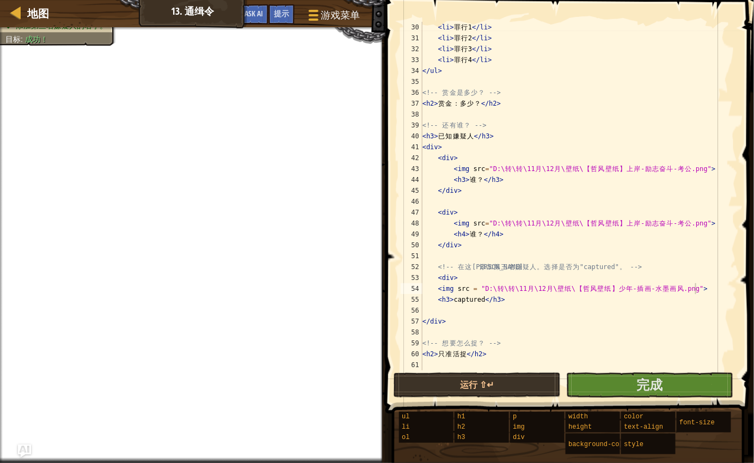
scroll to position [4, 5]
drag, startPoint x: 450, startPoint y: 298, endPoint x: 480, endPoint y: 300, distance: 30.0
click at [480, 300] on div "< li > 罪 行 1 </ li > < li > 罪 行 2 </ li > < li > 罪 行 3 </ li > < li > 罪 行 4 </ …" at bounding box center [572, 207] width 305 height 370
click at [462, 234] on div "< li > 罪 行 1 </ li > < li > 罪 行 2 </ li > < li > 罪 行 3 </ li > < li > 罪 行 4 </ …" at bounding box center [572, 207] width 305 height 370
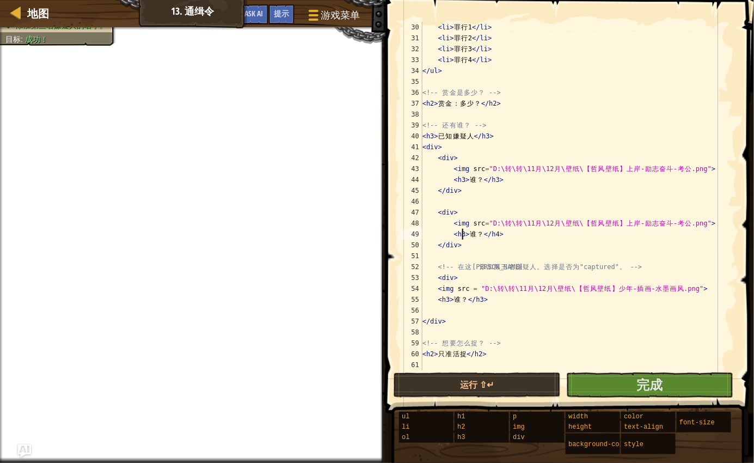
scroll to position [4, 3]
click at [494, 234] on div "< li > 罪 行 1 </ li > < li > 罪 行 2 </ li > < li > 罪 行 3 </ li > < li > 罪 行 4 </ …" at bounding box center [572, 207] width 305 height 370
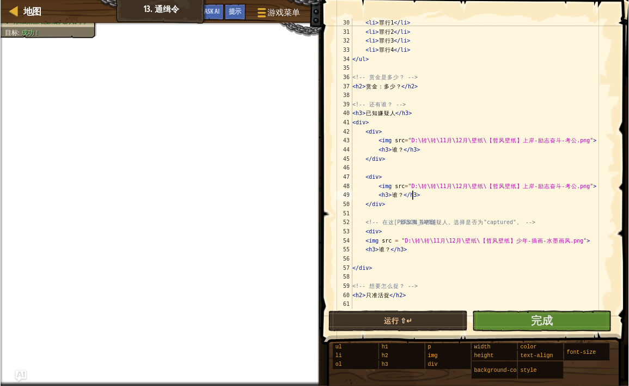
scroll to position [4, 5]
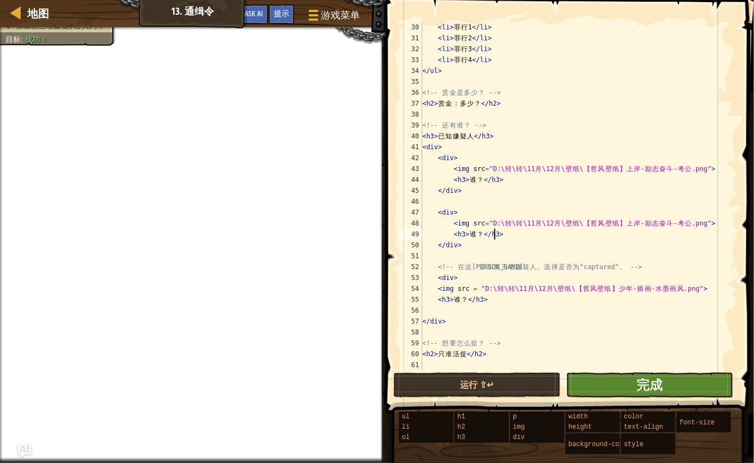
type textarea "<h3>谁？</h3>"
click at [621, 380] on button "完成" at bounding box center [649, 384] width 167 height 25
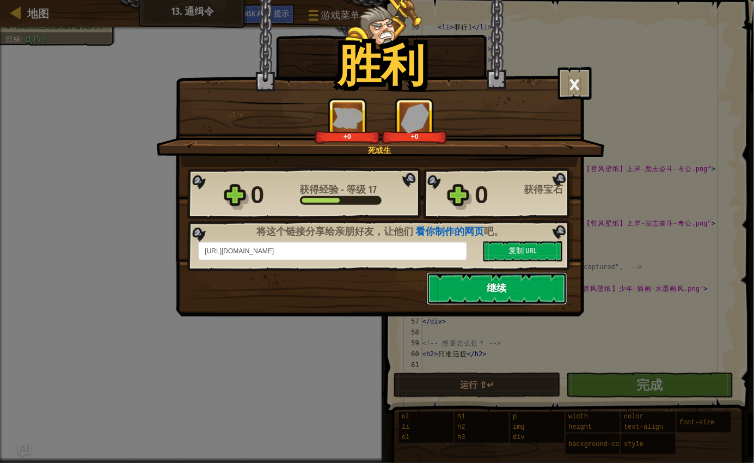
click at [494, 290] on button "继续" at bounding box center [497, 288] width 140 height 33
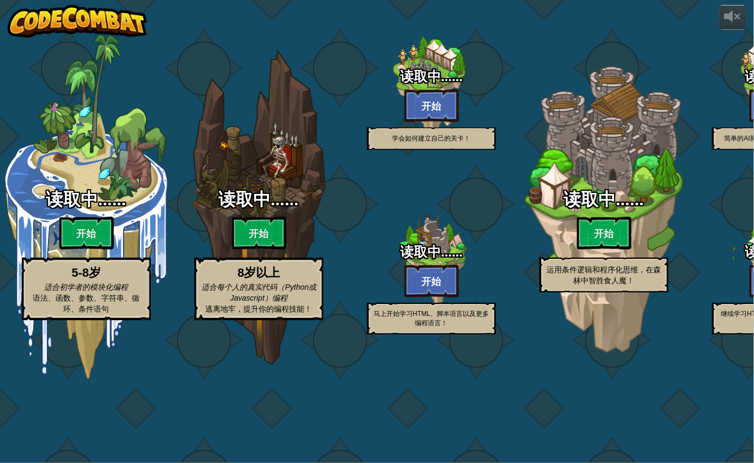
select select "zh-HANS"
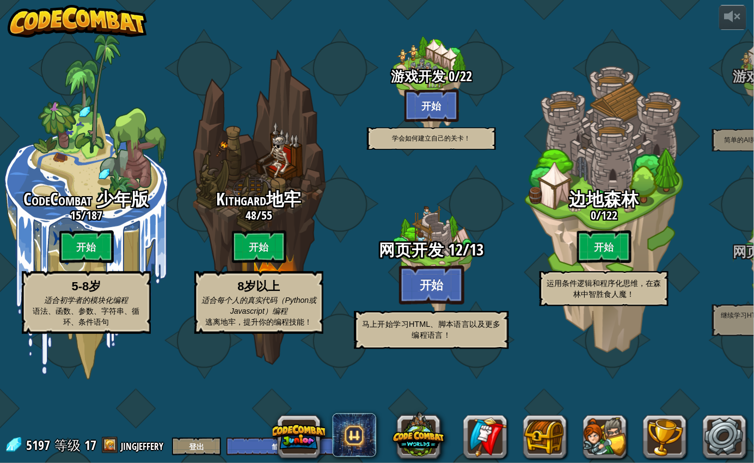
click at [448, 301] on div "网页开发 12 / 13 开始 马上开始学习HTML、脚本语言以及更多编程语言！" at bounding box center [431, 295] width 207 height 108
select select "zh-HANS"
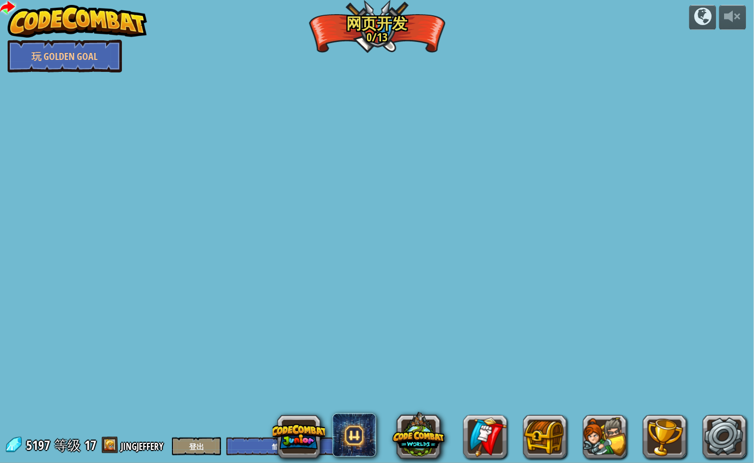
select select "zh-HANS"
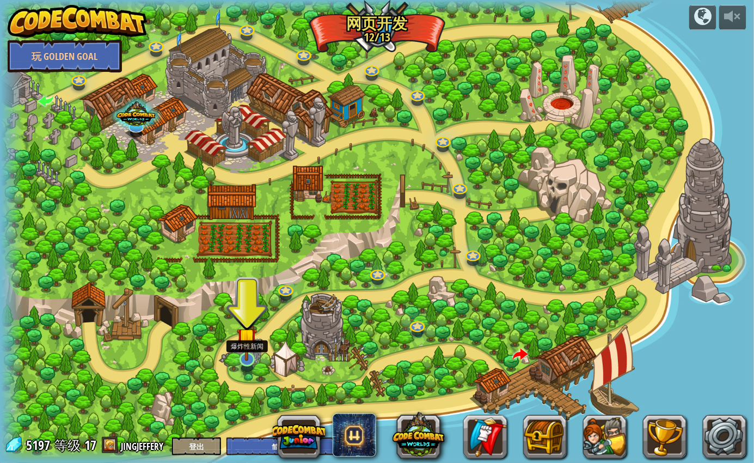
click at [250, 356] on img at bounding box center [247, 338] width 20 height 46
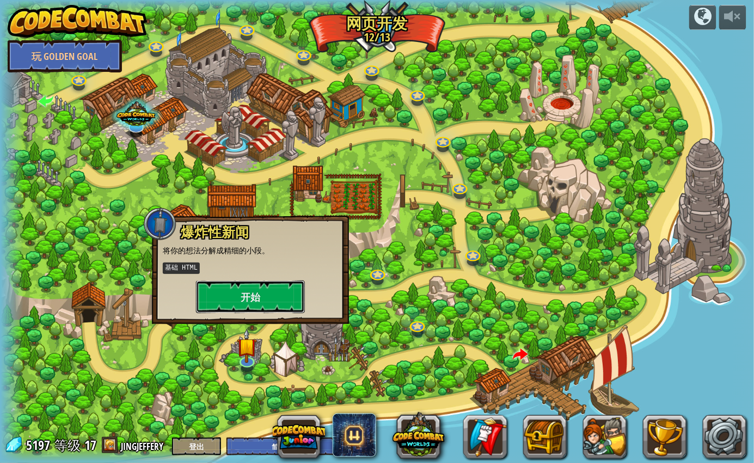
drag, startPoint x: 264, startPoint y: 297, endPoint x: 366, endPoint y: 299, distance: 102.4
click at [363, 290] on div "优等 获得优雅和独特风格的各种元素！ 开始 核查身份 辨别和控制页面上的特定元素。 基础 HTML 基础 CSS 开始 通缉顺序 创建编号列表，列出世界上通缉…" at bounding box center [377, 231] width 753 height 463
click at [282, 289] on button "开始" at bounding box center [250, 296] width 109 height 33
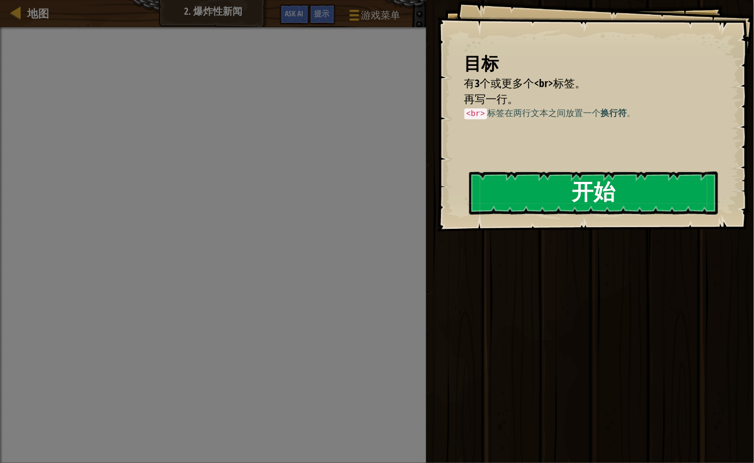
click at [548, 199] on button "开始" at bounding box center [593, 193] width 249 height 43
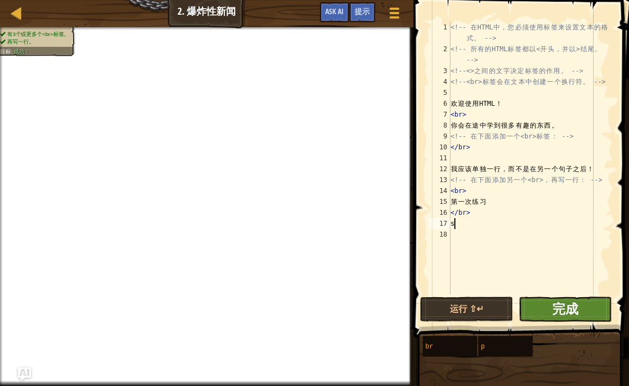
type textarea "s"
click at [557, 312] on span "完成" at bounding box center [565, 307] width 26 height 17
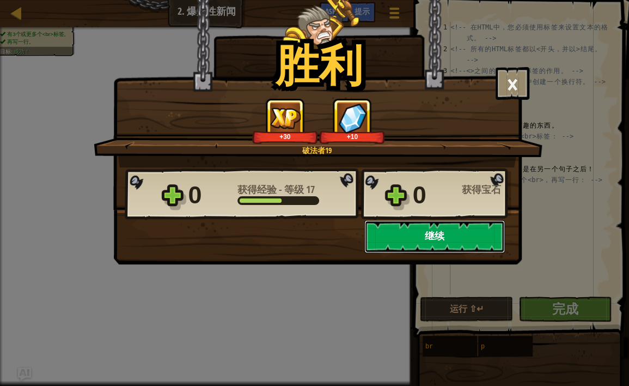
click at [417, 231] on button "继续" at bounding box center [434, 236] width 140 height 33
select select "zh-HANS"
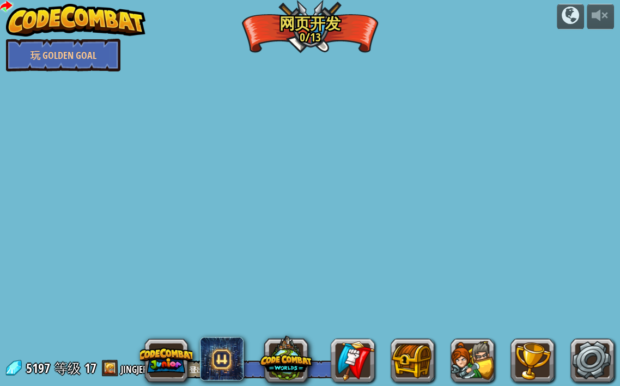
select select "zh-HANS"
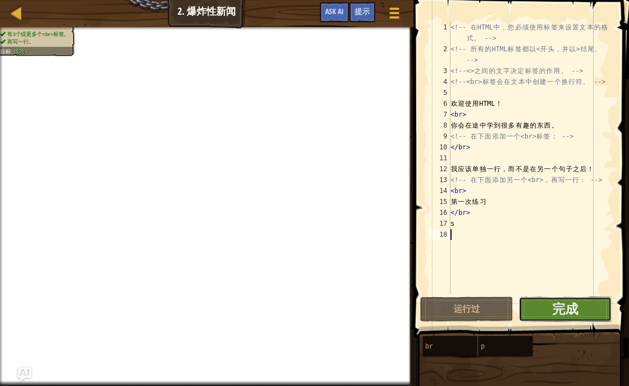
click at [584, 311] on button "完成" at bounding box center [564, 308] width 93 height 25
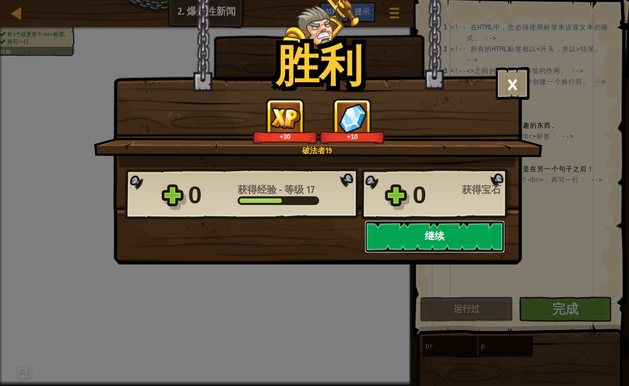
click at [394, 236] on button "继续" at bounding box center [434, 236] width 140 height 33
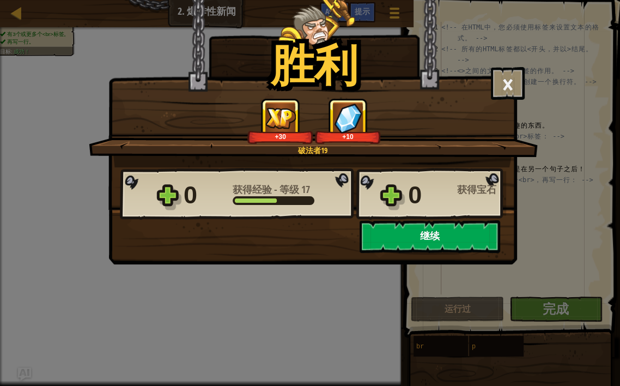
select select "zh-HANS"
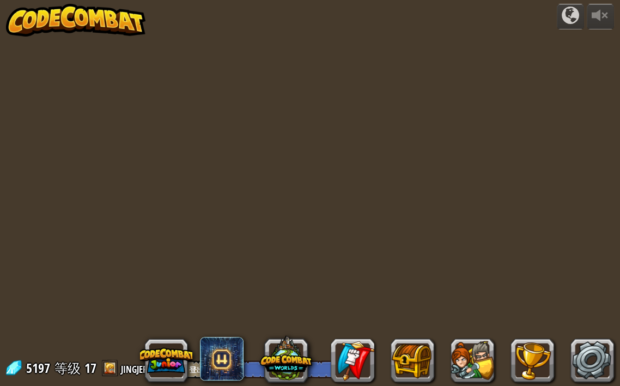
select select "zh-HANS"
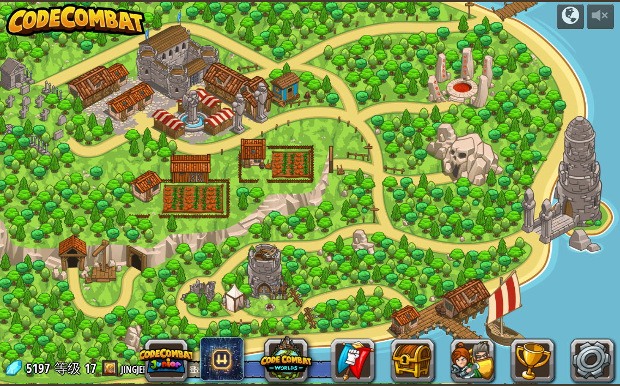
select select "zh-HANS"
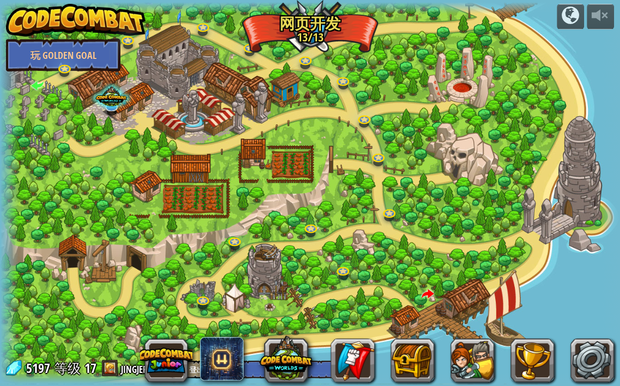
click at [123, 297] on div at bounding box center [310, 192] width 620 height 381
click at [304, 288] on div at bounding box center [310, 192] width 620 height 381
click at [504, 306] on div at bounding box center [310, 192] width 620 height 381
click at [432, 291] on span at bounding box center [427, 294] width 13 height 13
select select "zh-HANS"
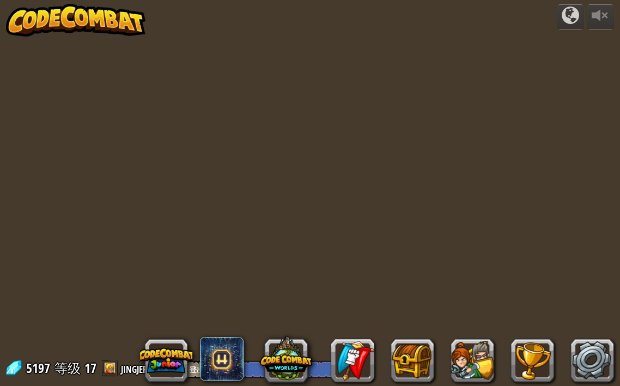
select select "zh-HANS"
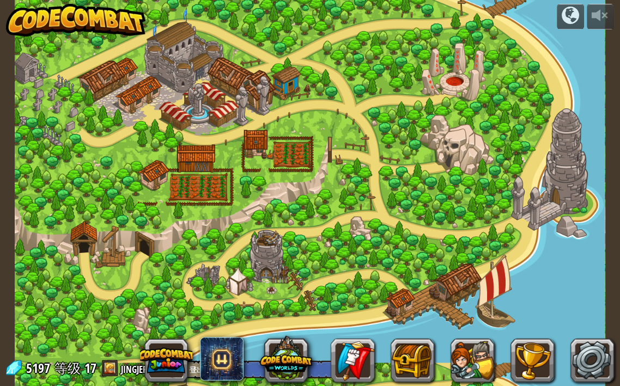
select select "zh-HANS"
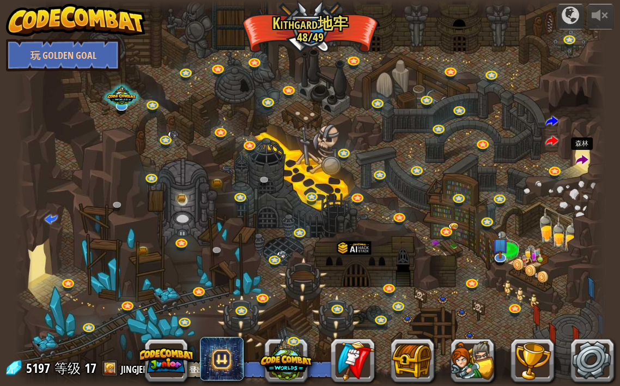
click at [580, 160] on span at bounding box center [581, 160] width 13 height 13
select select "zh-HANS"
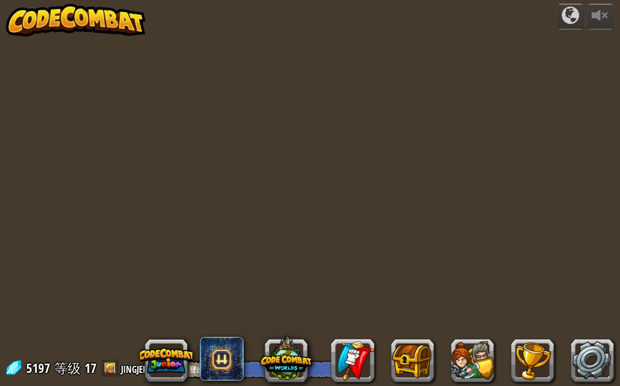
select select "zh-HANS"
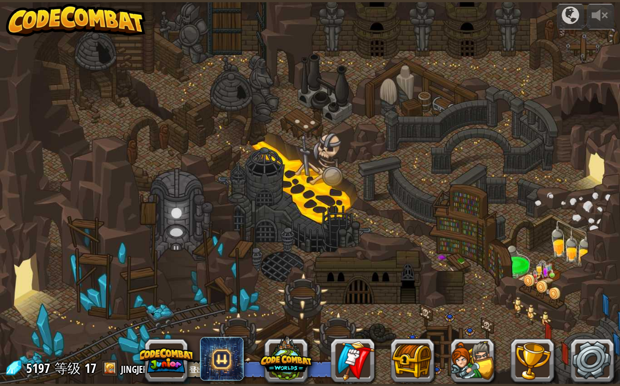
select select "zh-HANS"
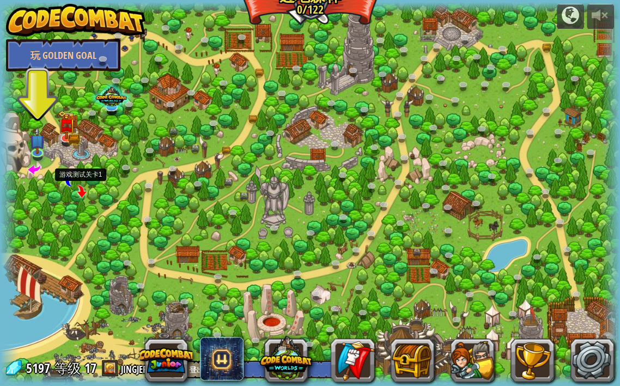
click at [84, 191] on span at bounding box center [81, 191] width 13 height 13
select select "zh-HANS"
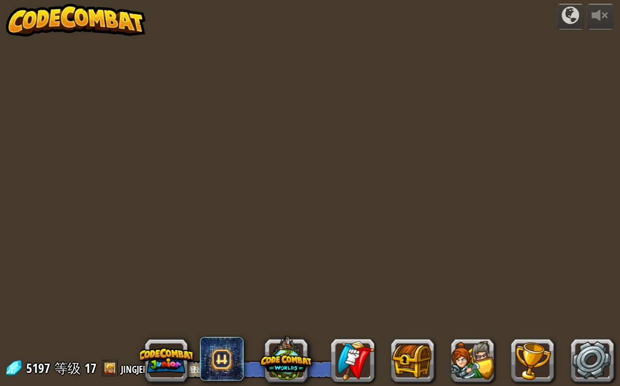
select select "zh-HANS"
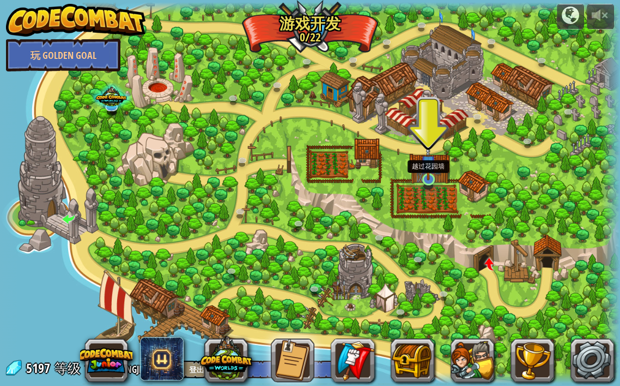
click at [428, 179] on img at bounding box center [427, 162] width 15 height 35
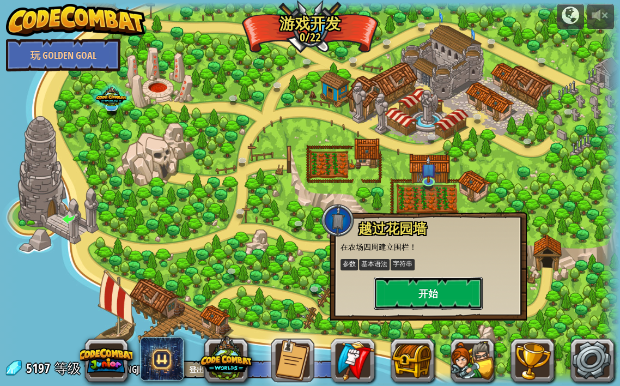
click at [427, 298] on button "开始" at bounding box center [428, 293] width 109 height 33
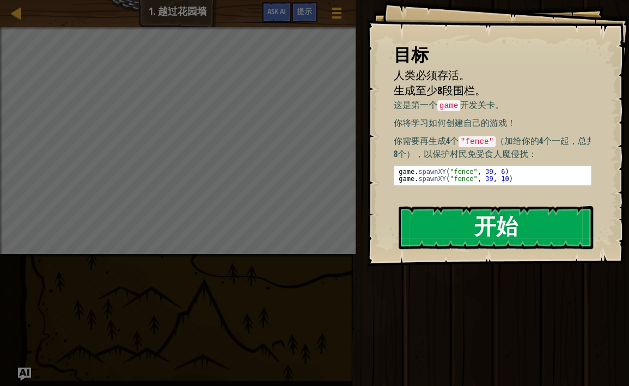
click at [446, 227] on button "开始" at bounding box center [496, 227] width 194 height 43
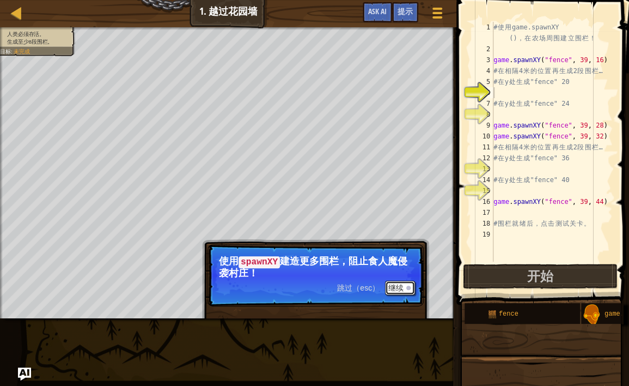
click at [400, 286] on button "继续" at bounding box center [400, 287] width 30 height 14
click at [404, 287] on button "继续" at bounding box center [400, 287] width 30 height 14
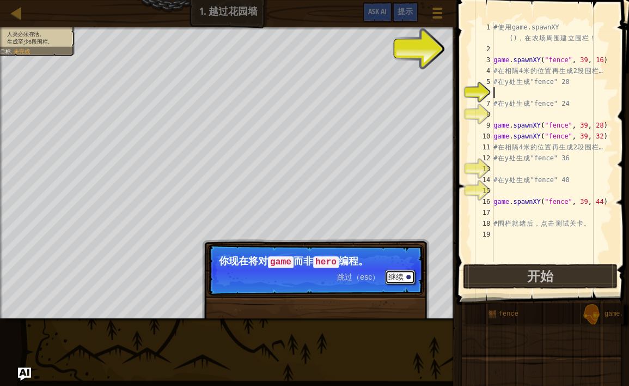
click at [403, 280] on button "继续" at bounding box center [400, 277] width 30 height 14
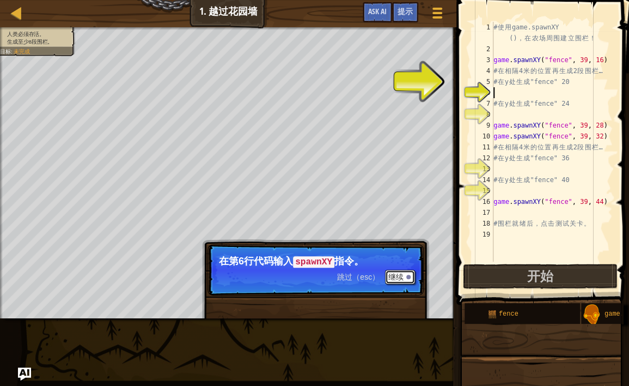
click at [402, 277] on button "继续" at bounding box center [400, 277] width 30 height 14
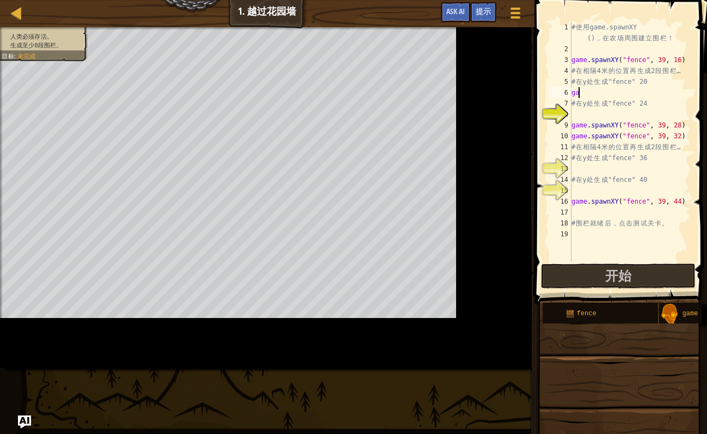
scroll to position [5, 0]
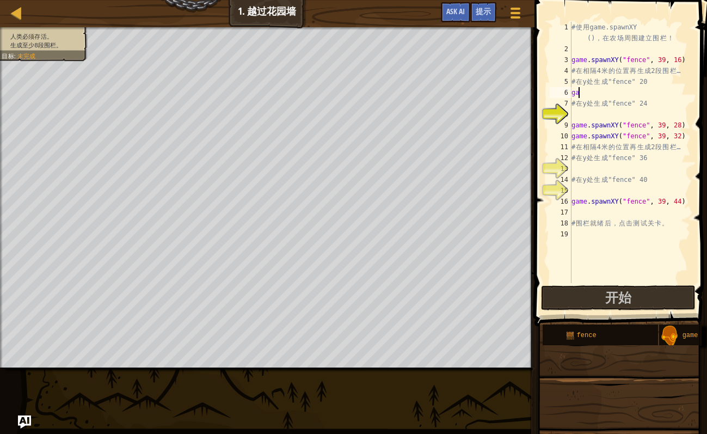
drag, startPoint x: 645, startPoint y: 346, endPoint x: 640, endPoint y: 343, distance: 5.6
click at [644, 344] on div "fence game.spawnXY(type, x, y)" at bounding box center [620, 335] width 157 height 22
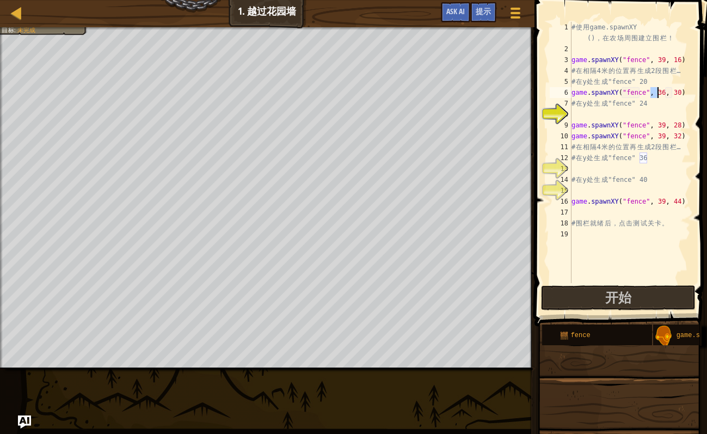
drag, startPoint x: 651, startPoint y: 91, endPoint x: 659, endPoint y: 91, distance: 8.2
click at [659, 91] on div "# 使 用 game.spawnXY () ， 在 农 场 周 围 建 立 围 栏 ！ game . spawnXY ( "fence" , 39 , 16 …" at bounding box center [630, 169] width 121 height 294
click at [672, 95] on div "# 使 用 game.spawnXY () ， 在 农 场 周 围 建 立 围 栏 ！ game . spawnXY ( "fence" , 39 , 16 …" at bounding box center [630, 169] width 121 height 294
drag, startPoint x: 665, startPoint y: 94, endPoint x: 671, endPoint y: 94, distance: 6.5
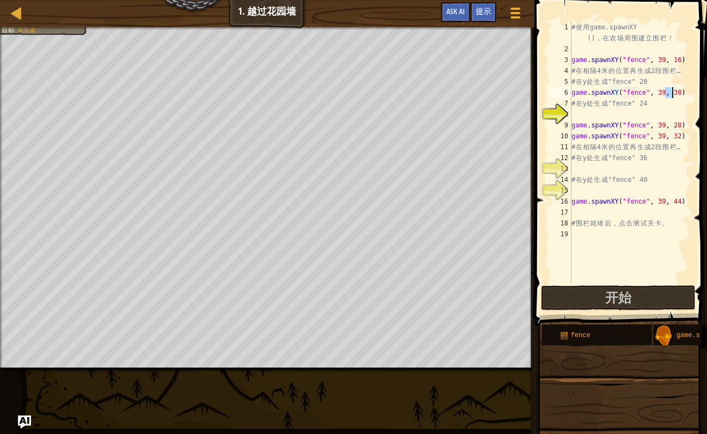
click at [671, 94] on div "# 使 用 game.spawnXY () ， 在 农 场 周 围 建 立 围 栏 ！ game . spawnXY ( "fence" , 39 , 16 …" at bounding box center [630, 169] width 121 height 294
type textarea "game.spawnXY("fence", 39, 22)"
click at [583, 115] on div "# 使 用 game.spawnXY () ， 在 农 场 周 围 建 立 围 栏 ！ game . spawnXY ( "fence" , 39 , 16 …" at bounding box center [630, 169] width 121 height 294
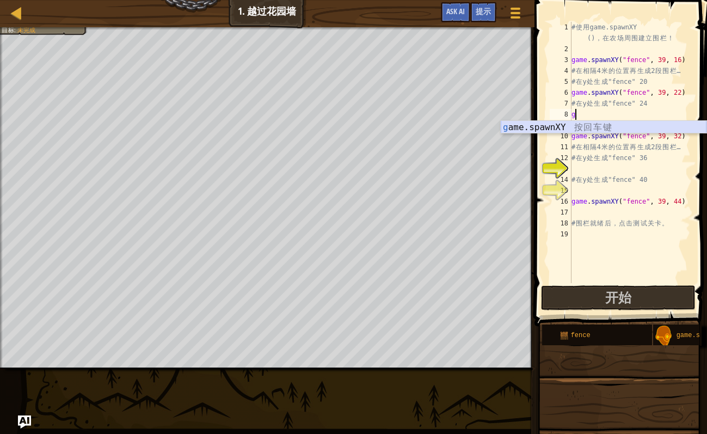
click at [590, 129] on div "g ame.spawnXY 按 回 车 键" at bounding box center [604, 140] width 206 height 39
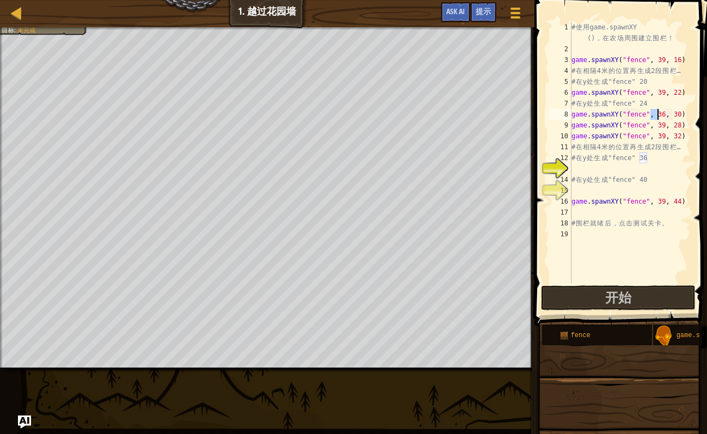
drag, startPoint x: 651, startPoint y: 116, endPoint x: 657, endPoint y: 115, distance: 6.0
click at [657, 115] on div "# 使 用 game.spawnXY () ， 在 农 场 周 围 建 立 围 栏 ！ game . spawnXY ( "fence" , 39 , 16 …" at bounding box center [630, 169] width 121 height 294
click at [672, 115] on div "# 使 用 game.spawnXY () ， 在 农 场 周 围 建 立 围 栏 ！ game . spawnXY ( "fence" , 39 , 16 …" at bounding box center [630, 169] width 121 height 294
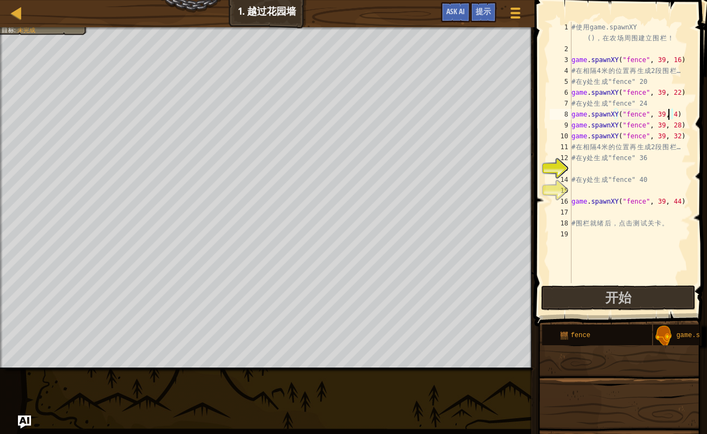
type textarea "game.spawnXY("fence", 39, 40)"
click at [592, 171] on div "# 使 用 game.spawnXY () ， 在 农 场 周 围 建 立 围 栏 ！ game . spawnXY ( "fence" , 39 , 16 …" at bounding box center [630, 169] width 121 height 294
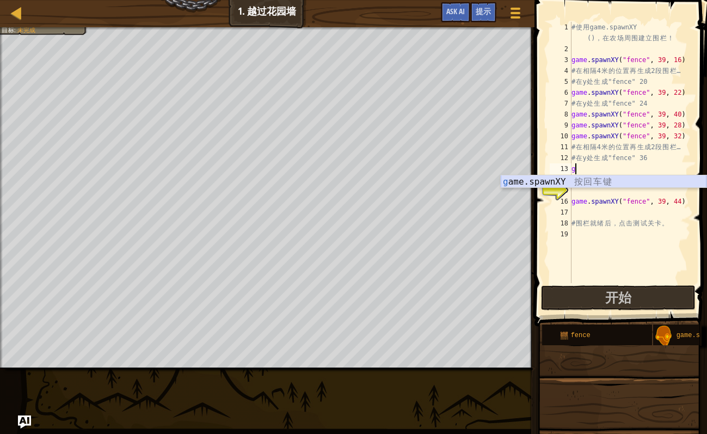
click at [587, 181] on div "g ame.spawnXY 按 回 车 键" at bounding box center [604, 194] width 206 height 39
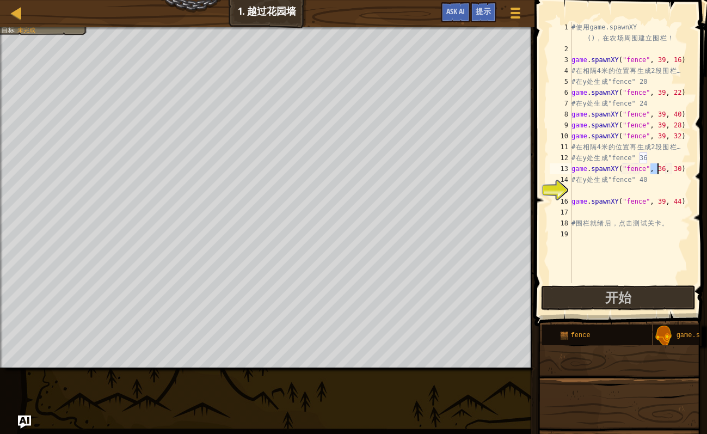
click at [656, 170] on div "# 使 用 game.spawnXY () ， 在 农 场 周 围 建 立 围 栏 ！ game . spawnXY ( "fence" , 39 , 16 …" at bounding box center [630, 169] width 121 height 294
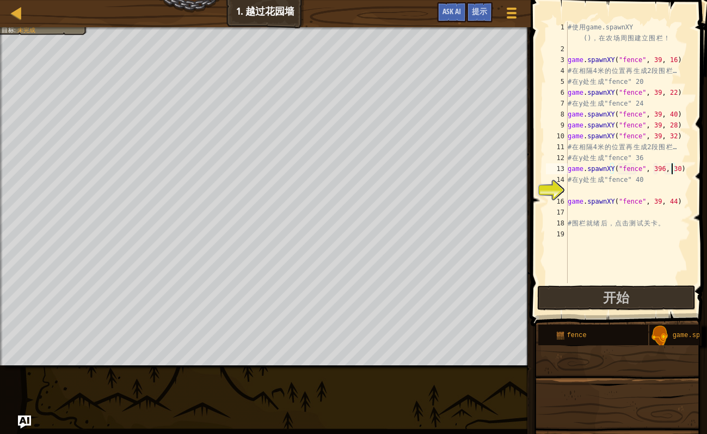
click at [672, 170] on div "# 使 用 game.spawnXY () ， 在 农 场 周 围 建 立 围 栏 ！ game . spawnXY ( "fence" , 39 , 16 …" at bounding box center [628, 169] width 125 height 294
click at [671, 169] on div "# 使 用 game.spawnXY () ， 在 农 场 周 围 建 立 围 栏 ！ game . spawnXY ( "fence" , 39 , 16 …" at bounding box center [628, 169] width 125 height 294
click at [654, 170] on div "# 使 用 game.spawnXY () ， 在 农 场 周 围 建 立 围 栏 ！ game . spawnXY ( "fence" , 39 , 16 …" at bounding box center [628, 169] width 125 height 294
type textarea "game.spawnXY("fence", 39, 37)"
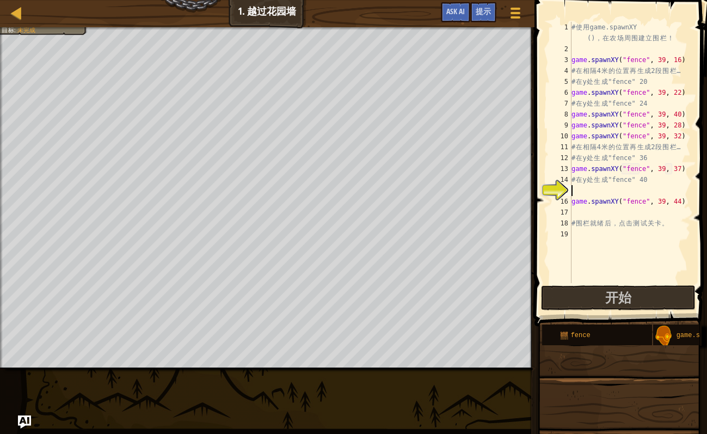
click at [588, 192] on div "# 使 用 game.spawnXY () ， 在 农 场 周 围 建 立 围 栏 ！ game . spawnXY ( "fence" , 39 , 16 …" at bounding box center [630, 169] width 121 height 294
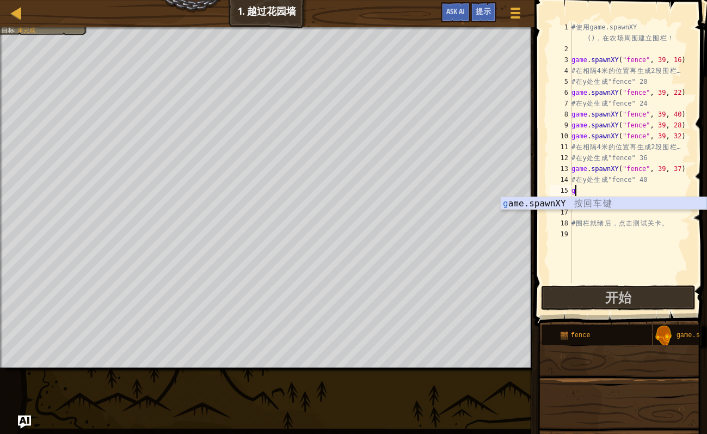
drag, startPoint x: 601, startPoint y: 206, endPoint x: 621, endPoint y: 206, distance: 20.1
click at [600, 206] on div "g ame.spawnXY 按 回 车 键" at bounding box center [604, 216] width 206 height 39
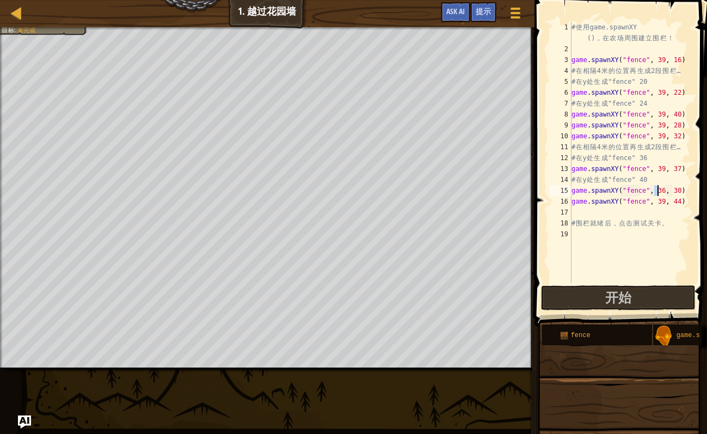
click at [657, 191] on div "# 使 用 game.spawnXY () ， 在 农 场 周 围 建 立 围 栏 ！ game . spawnXY ( "fence" , 39 , 16 …" at bounding box center [630, 169] width 121 height 294
drag, startPoint x: 651, startPoint y: 191, endPoint x: 658, endPoint y: 191, distance: 6.5
click at [658, 191] on div "# 使 用 game.spawnXY () ， 在 农 场 周 围 建 立 围 栏 ！ game . spawnXY ( "fence" , 39 , 16 …" at bounding box center [630, 169] width 121 height 294
click at [673, 172] on div "# 使 用 game.spawnXY () ， 在 农 场 周 围 建 立 围 栏 ！ game . spawnXY ( "fence" , 39 , 16 …" at bounding box center [630, 169] width 121 height 294
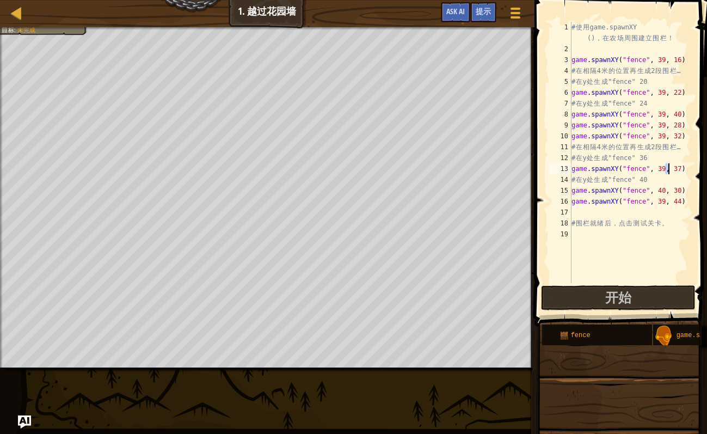
click at [669, 172] on div "# 使 用 game.spawnXY () ， 在 农 场 周 围 建 立 围 栏 ！ game . spawnXY ( "fence" , 39 , 16 …" at bounding box center [630, 169] width 121 height 294
drag, startPoint x: 665, startPoint y: 168, endPoint x: 671, endPoint y: 168, distance: 6.0
click at [671, 168] on div "# 使 用 game.spawnXY () ， 在 农 场 周 围 建 立 围 栏 ！ game . spawnXY ( "fence" , 39 , 16 …" at bounding box center [630, 169] width 121 height 294
type textarea "game.spawnXY("fence", 39, 36)"
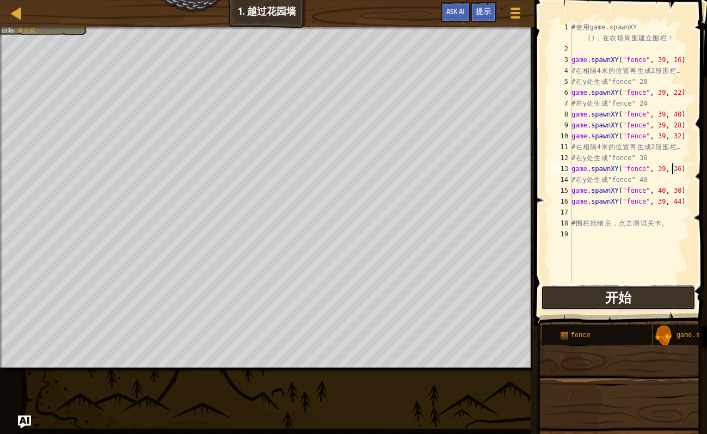
click at [619, 301] on span "开始" at bounding box center [619, 297] width 26 height 17
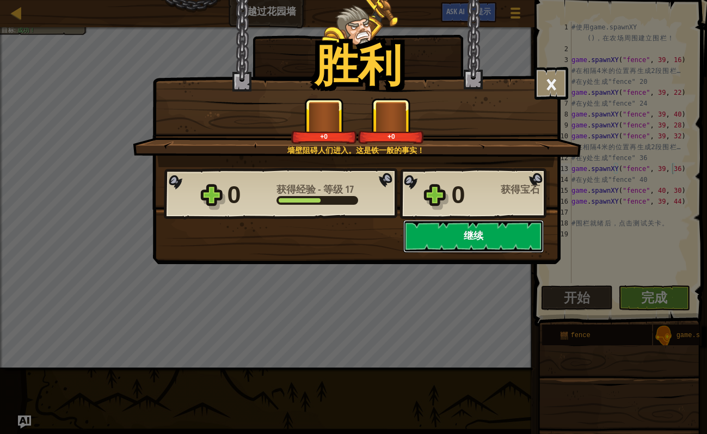
click at [471, 234] on button "继续" at bounding box center [473, 236] width 140 height 33
select select "zh-HANS"
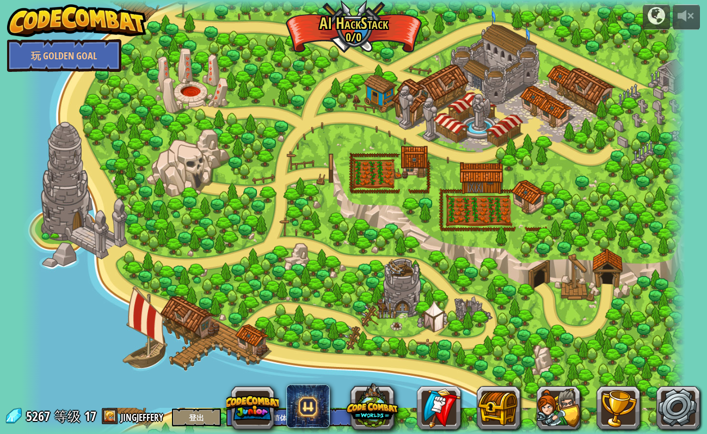
select select "zh-HANS"
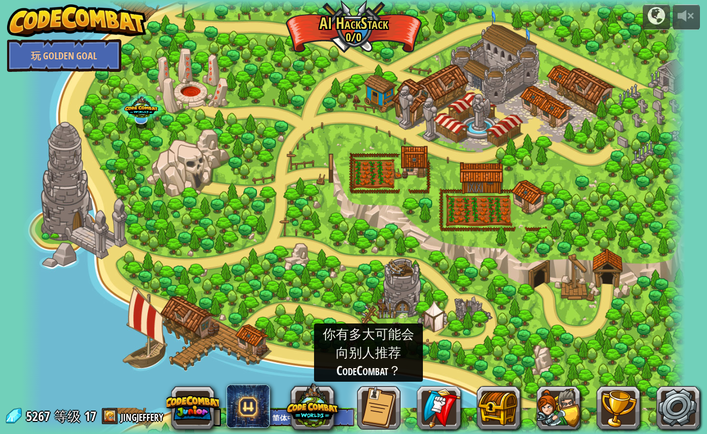
click at [193, 337] on div at bounding box center [354, 217] width 664 height 434
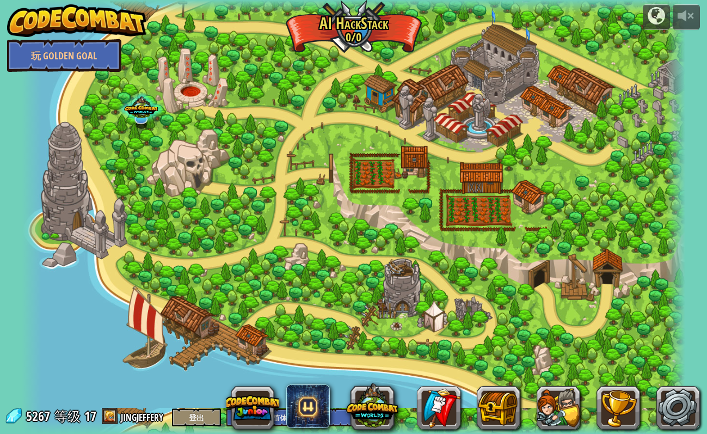
select select "zh-HANS"
drag, startPoint x: 149, startPoint y: 328, endPoint x: 152, endPoint y: 335, distance: 7.6
click at [151, 333] on div at bounding box center [354, 217] width 664 height 434
drag, startPoint x: 176, startPoint y: 347, endPoint x: 197, endPoint y: 348, distance: 21.3
click at [179, 349] on div at bounding box center [354, 217] width 664 height 434
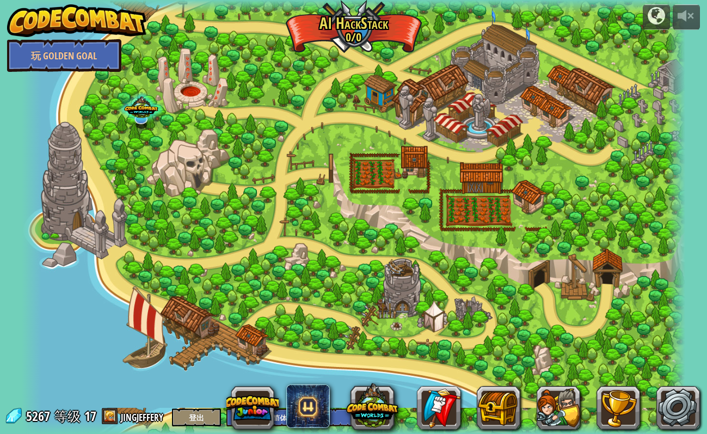
click at [202, 349] on div at bounding box center [354, 217] width 664 height 434
click at [193, 332] on div at bounding box center [354, 217] width 664 height 434
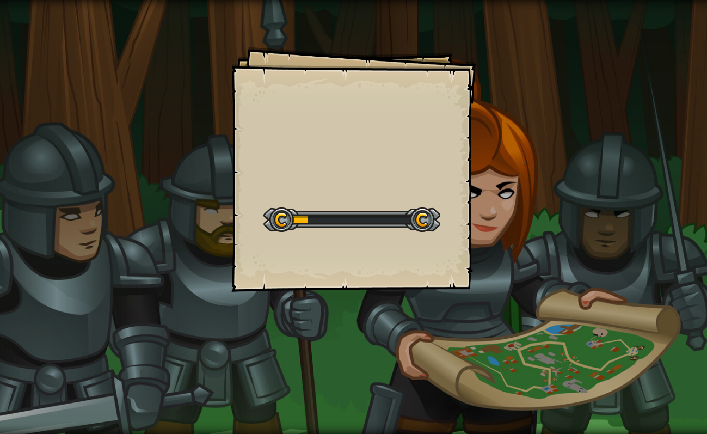
select select "zh-HANS"
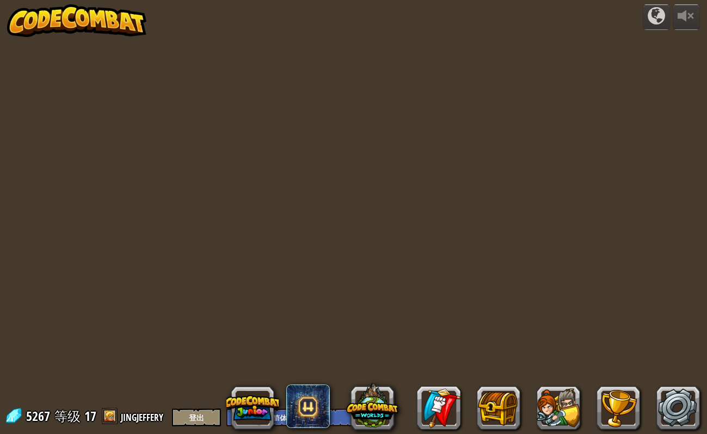
select select "zh-HANS"
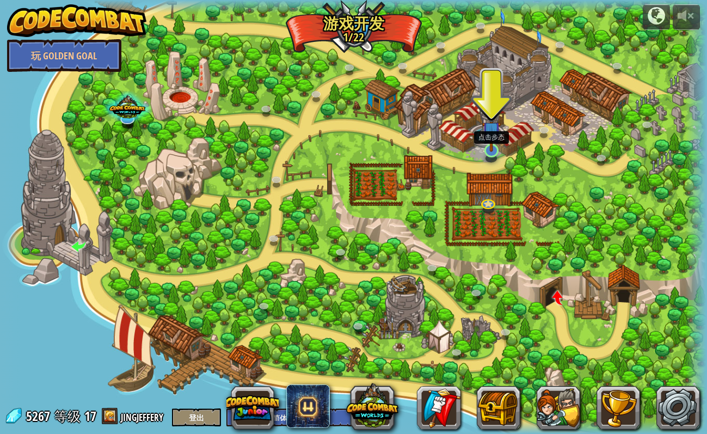
click at [493, 151] on div at bounding box center [492, 150] width 14 height 13
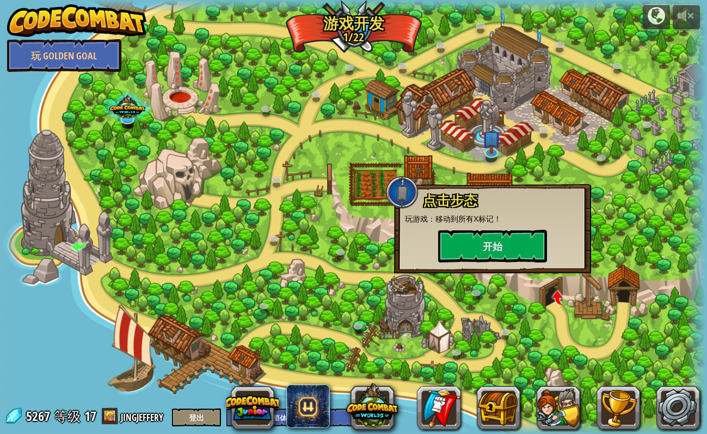
click at [454, 154] on div at bounding box center [354, 217] width 706 height 434
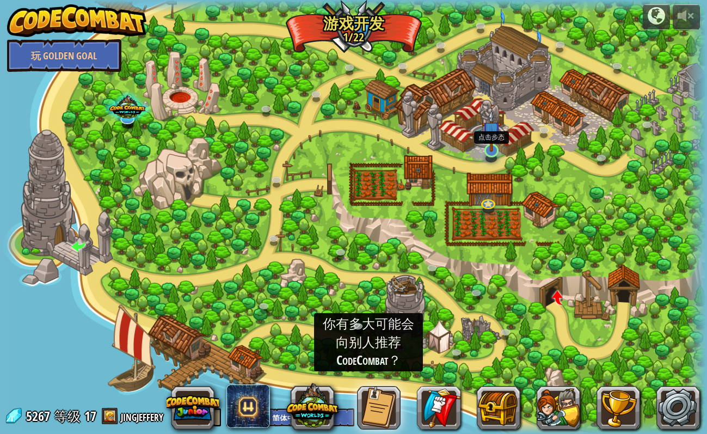
click at [494, 150] on img at bounding box center [491, 130] width 19 height 42
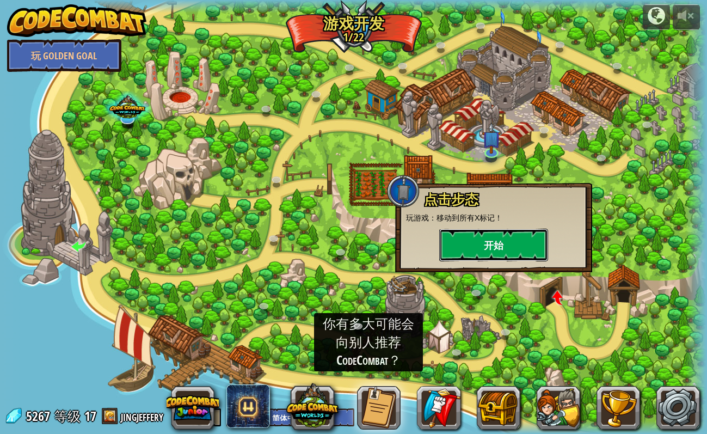
click at [458, 238] on button "开始" at bounding box center [493, 245] width 109 height 33
